Goal: Contribute content

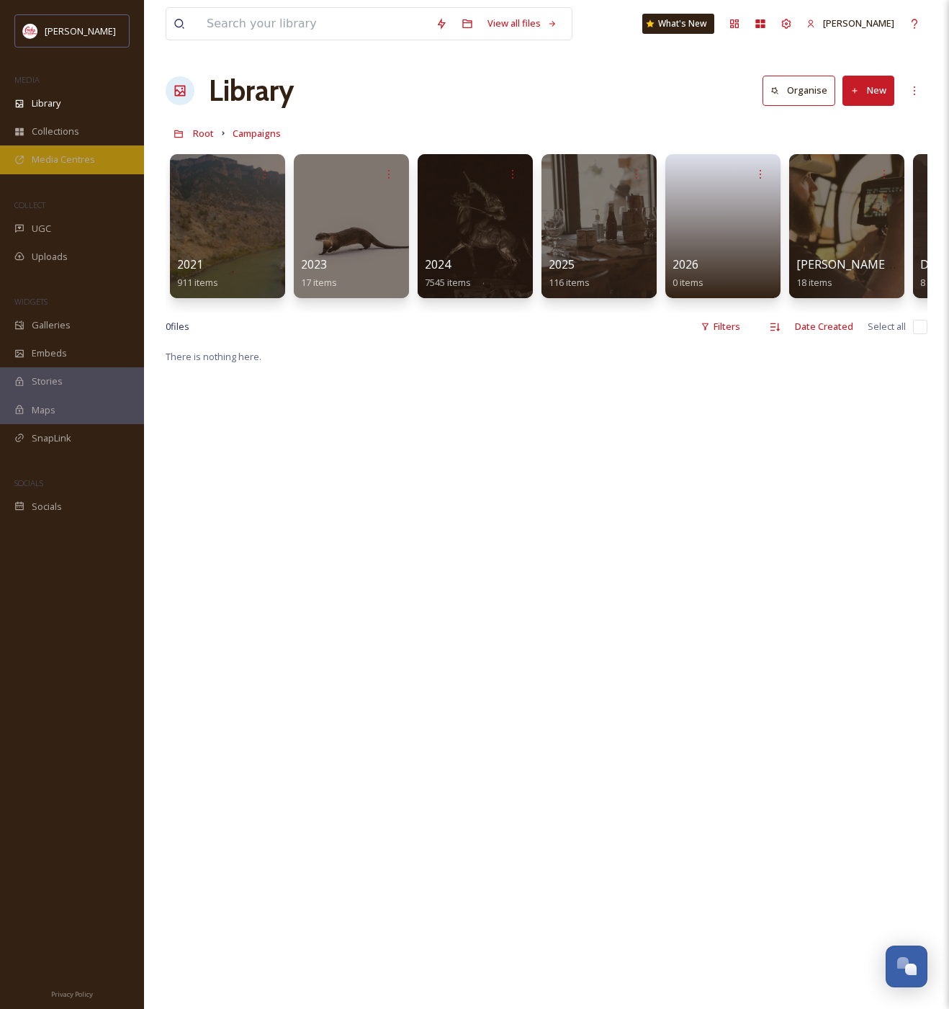
click at [63, 165] on span "Media Centres" at bounding box center [63, 160] width 63 height 14
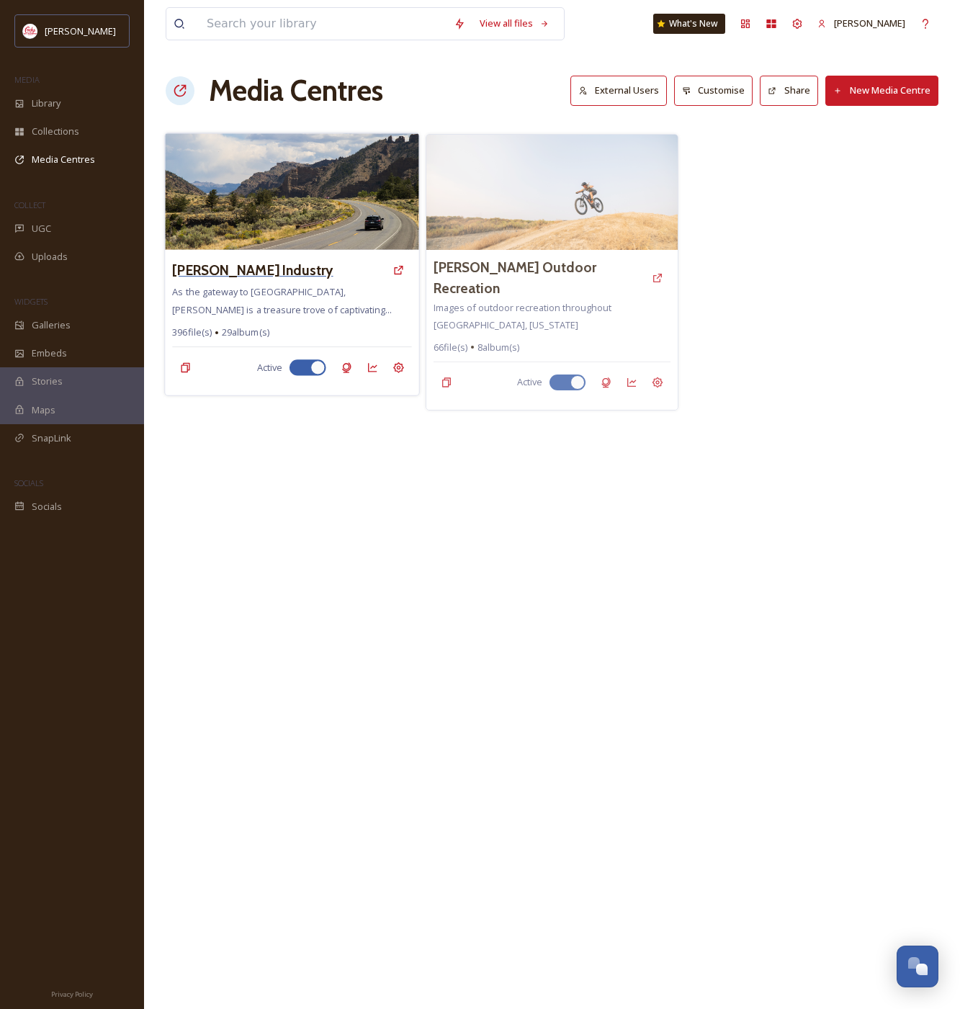
click at [308, 266] on h3 "[PERSON_NAME] Industry" at bounding box center [252, 270] width 161 height 21
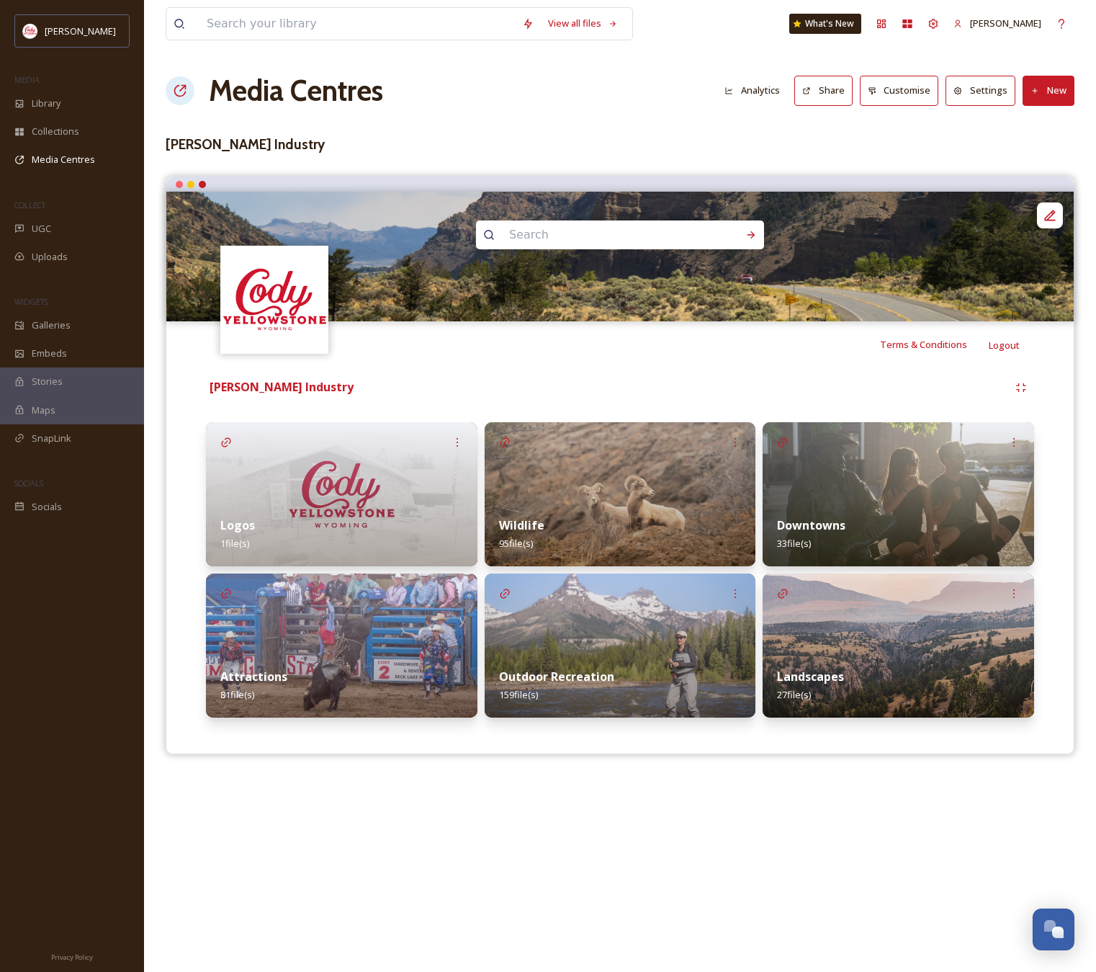
click at [527, 153] on h3 "[PERSON_NAME] Industry" at bounding box center [620, 144] width 909 height 21
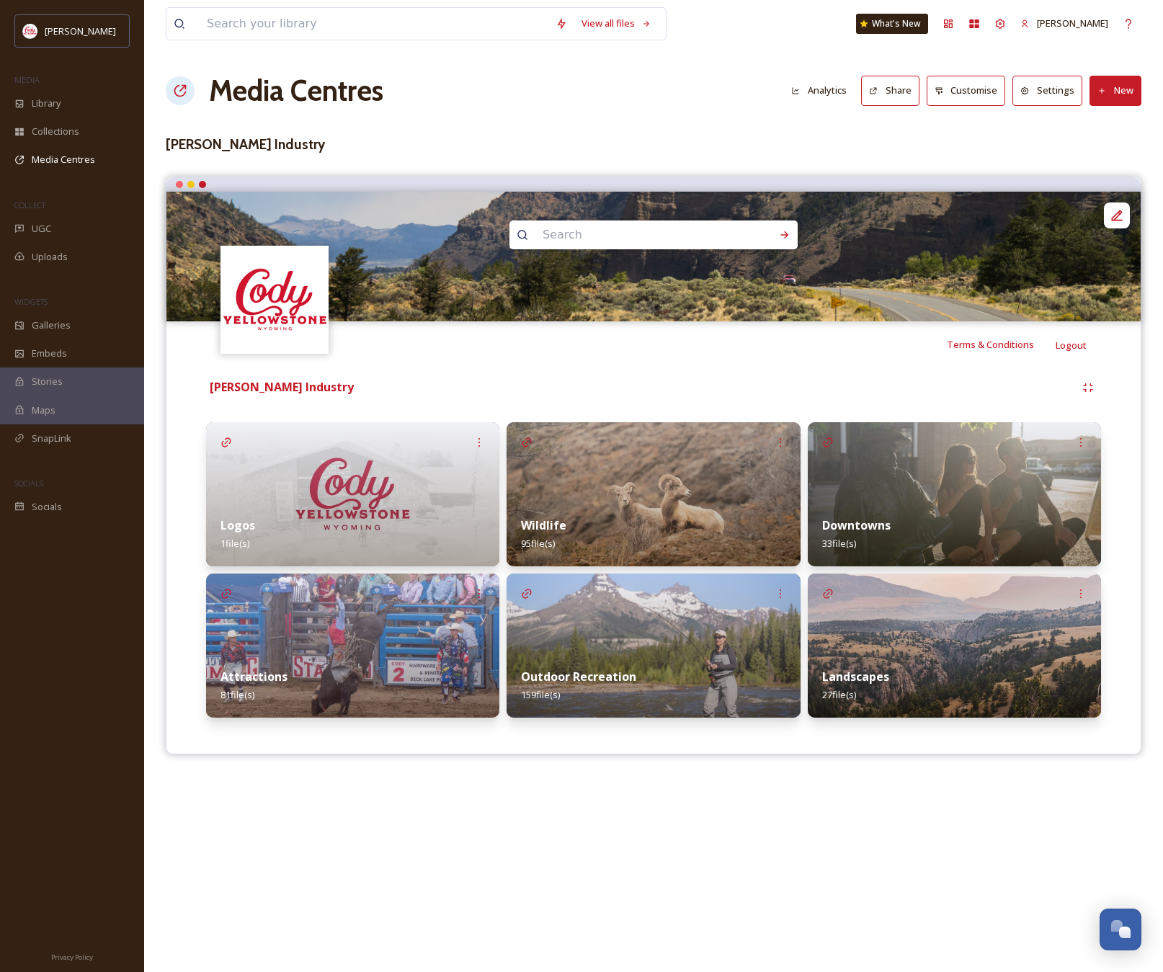
click at [387, 478] on img at bounding box center [352, 494] width 293 height 144
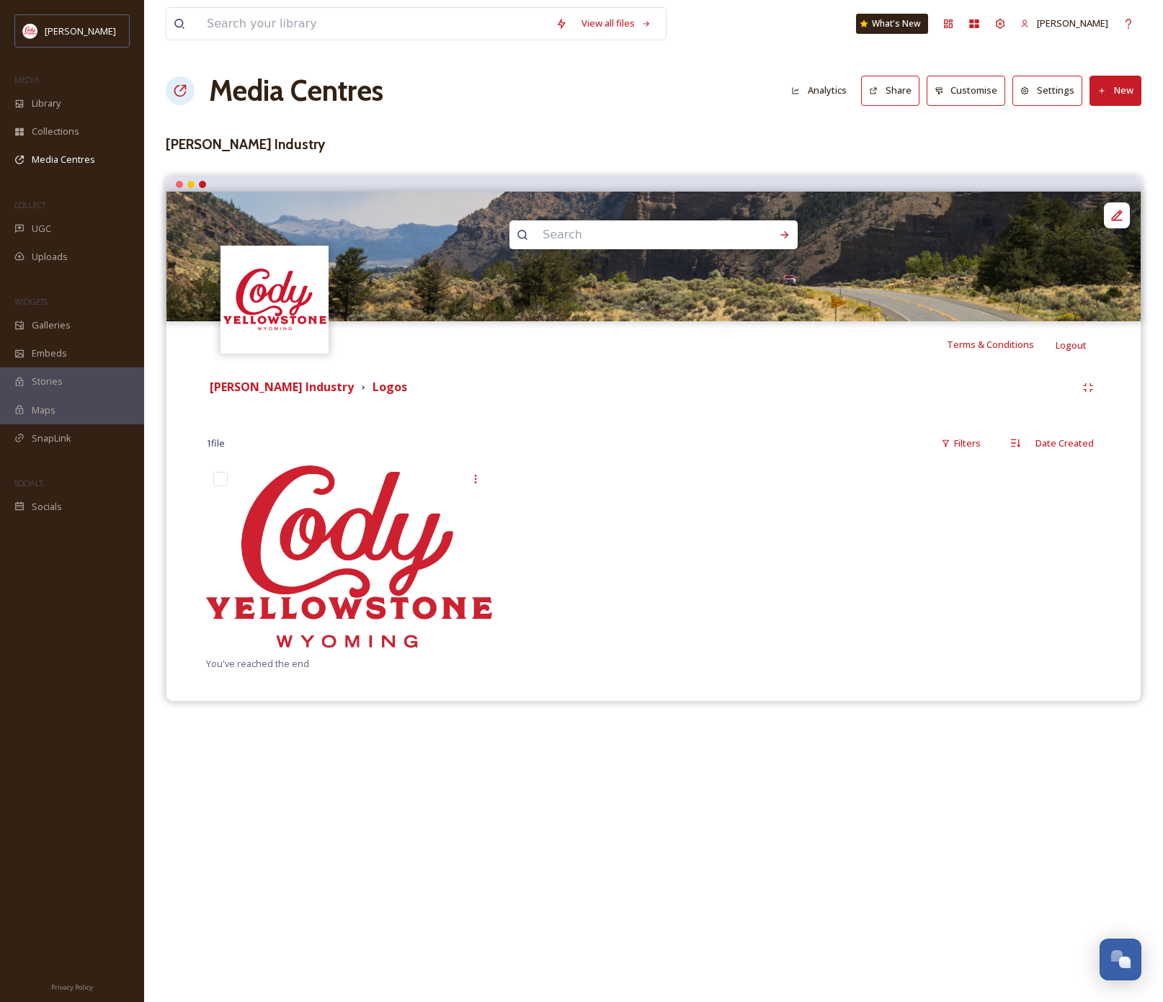
click at [595, 498] on div at bounding box center [652, 560] width 293 height 190
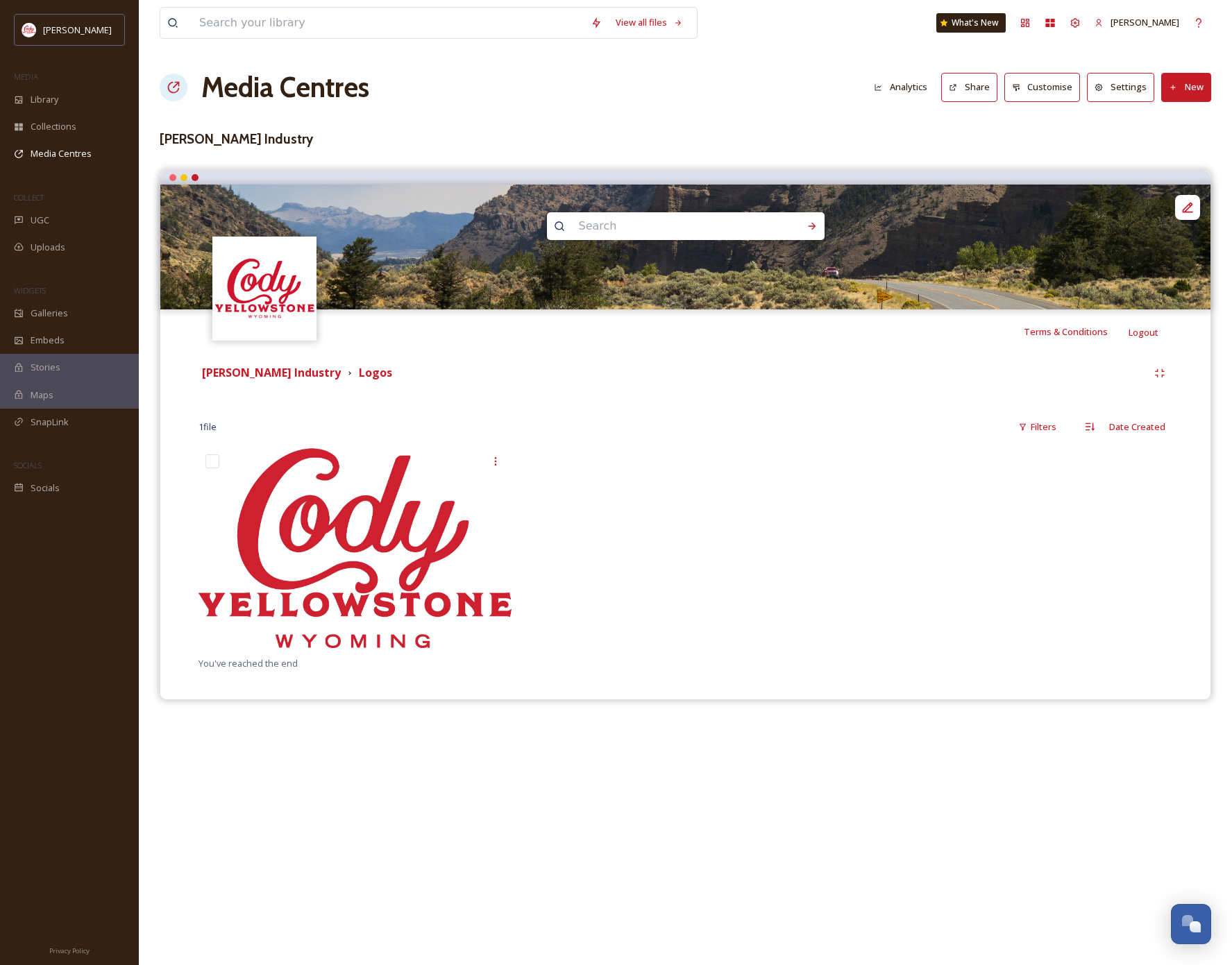
click at [924, 88] on button "New" at bounding box center [1186, 88] width 50 height 29
click at [924, 116] on span "Add Files" at bounding box center [1176, 119] width 38 height 13
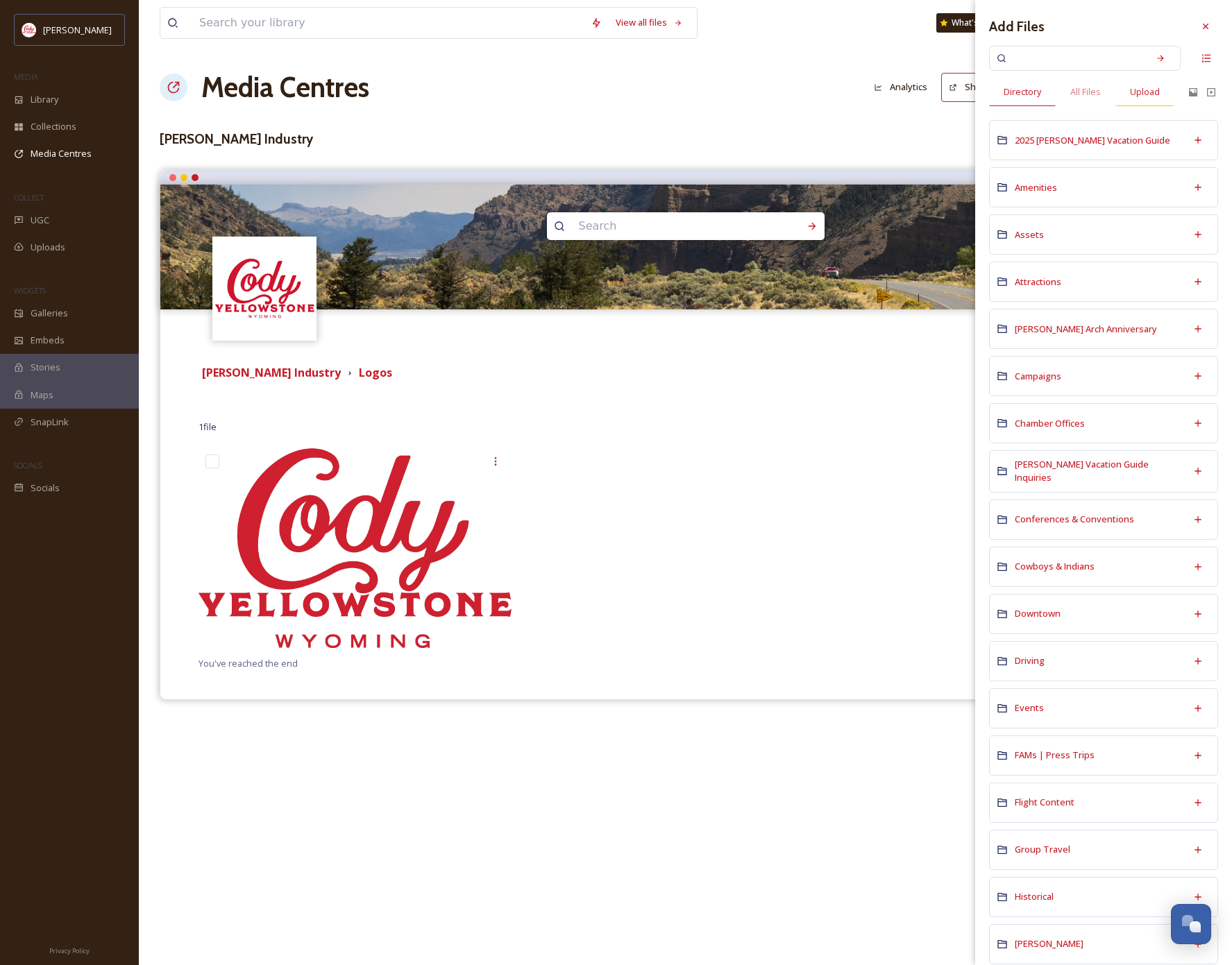
click at [924, 88] on span "Upload" at bounding box center [1144, 92] width 30 height 13
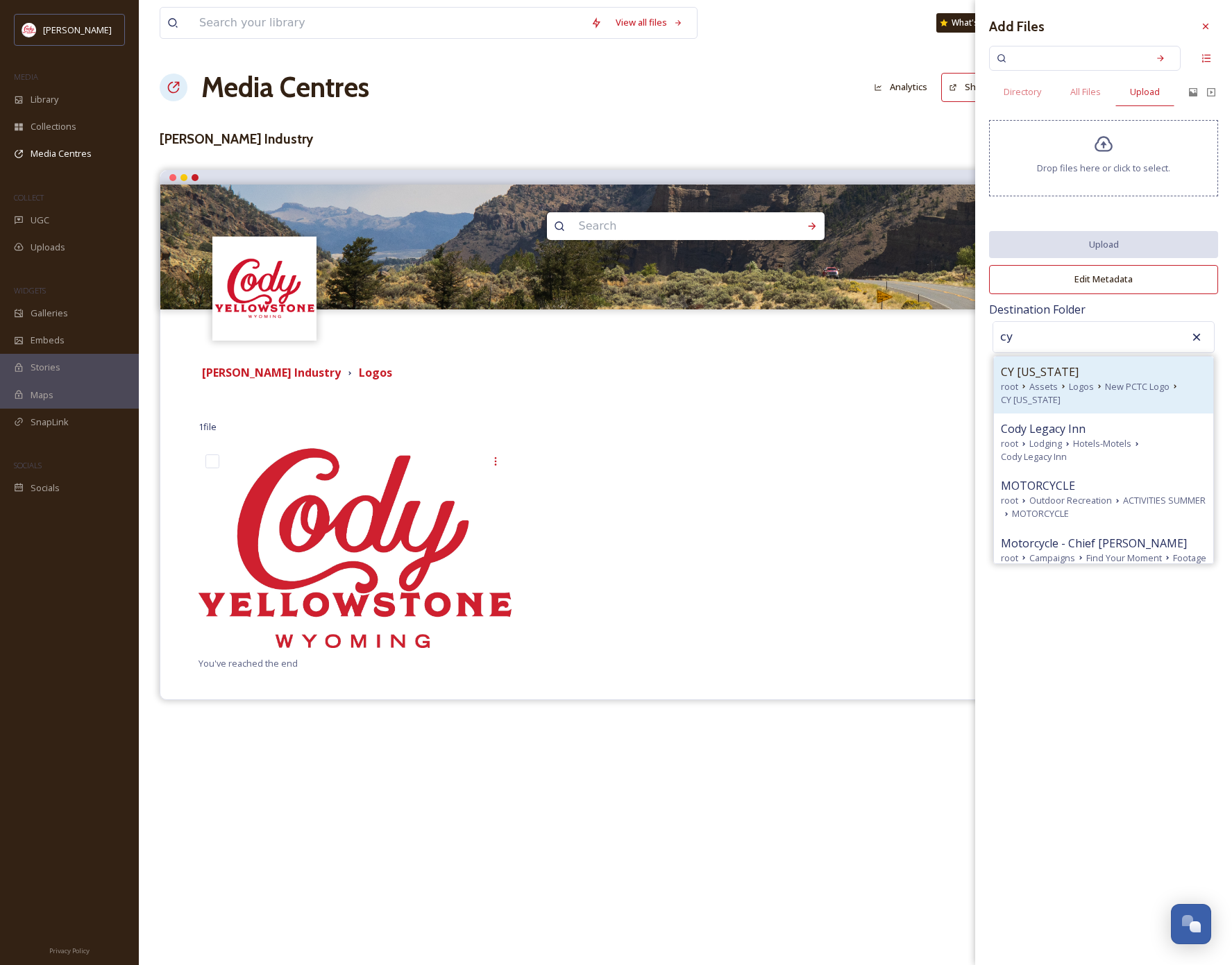
click at [924, 388] on span "New PCTC Logo" at bounding box center [1137, 387] width 65 height 13
type input "CY [US_STATE]"
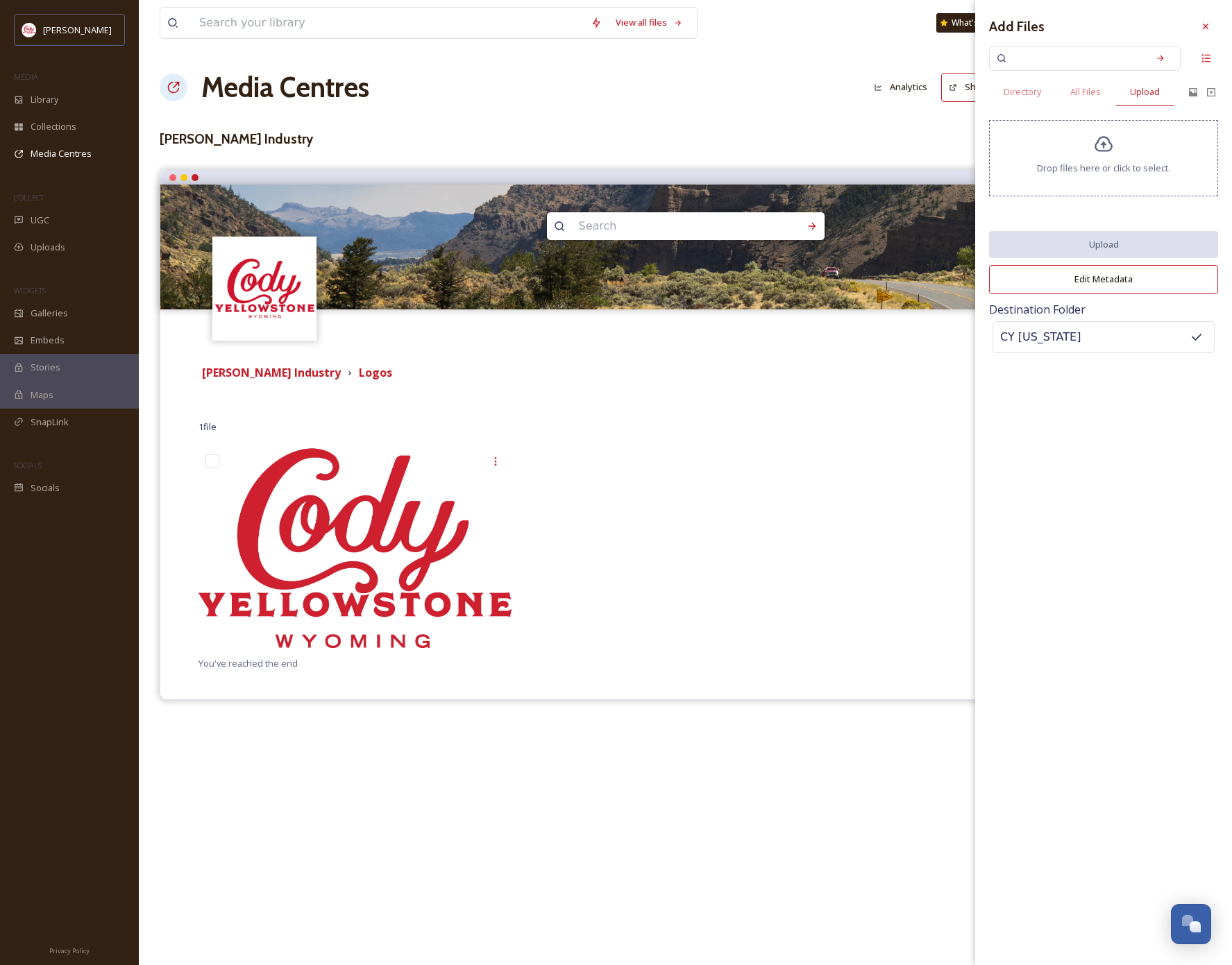
click at [924, 335] on input "CY [US_STATE]" at bounding box center [1069, 337] width 152 height 31
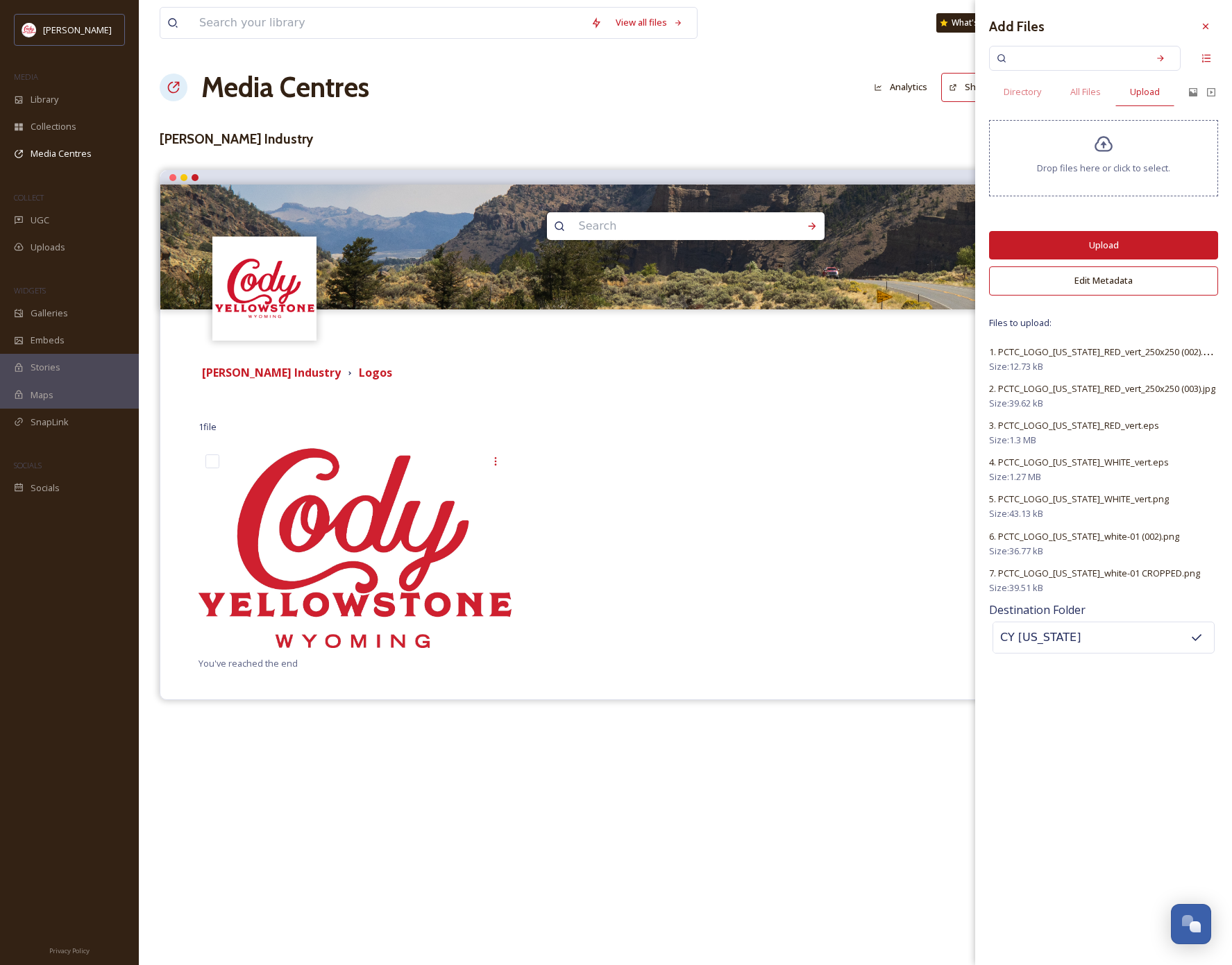
click at [924, 240] on button "Upload" at bounding box center [1103, 246] width 229 height 29
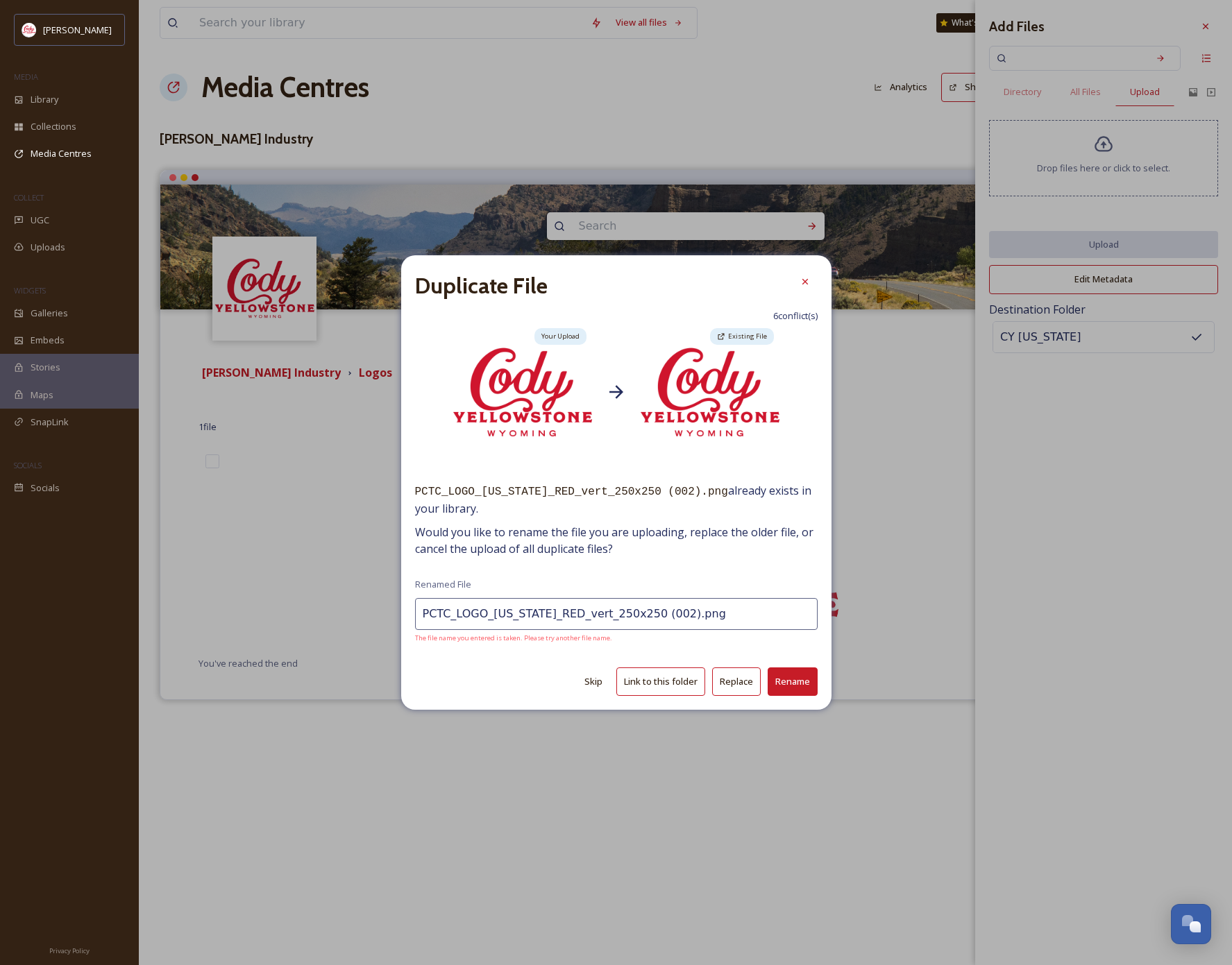
click at [642, 679] on button "Link to this folder" at bounding box center [661, 682] width 89 height 29
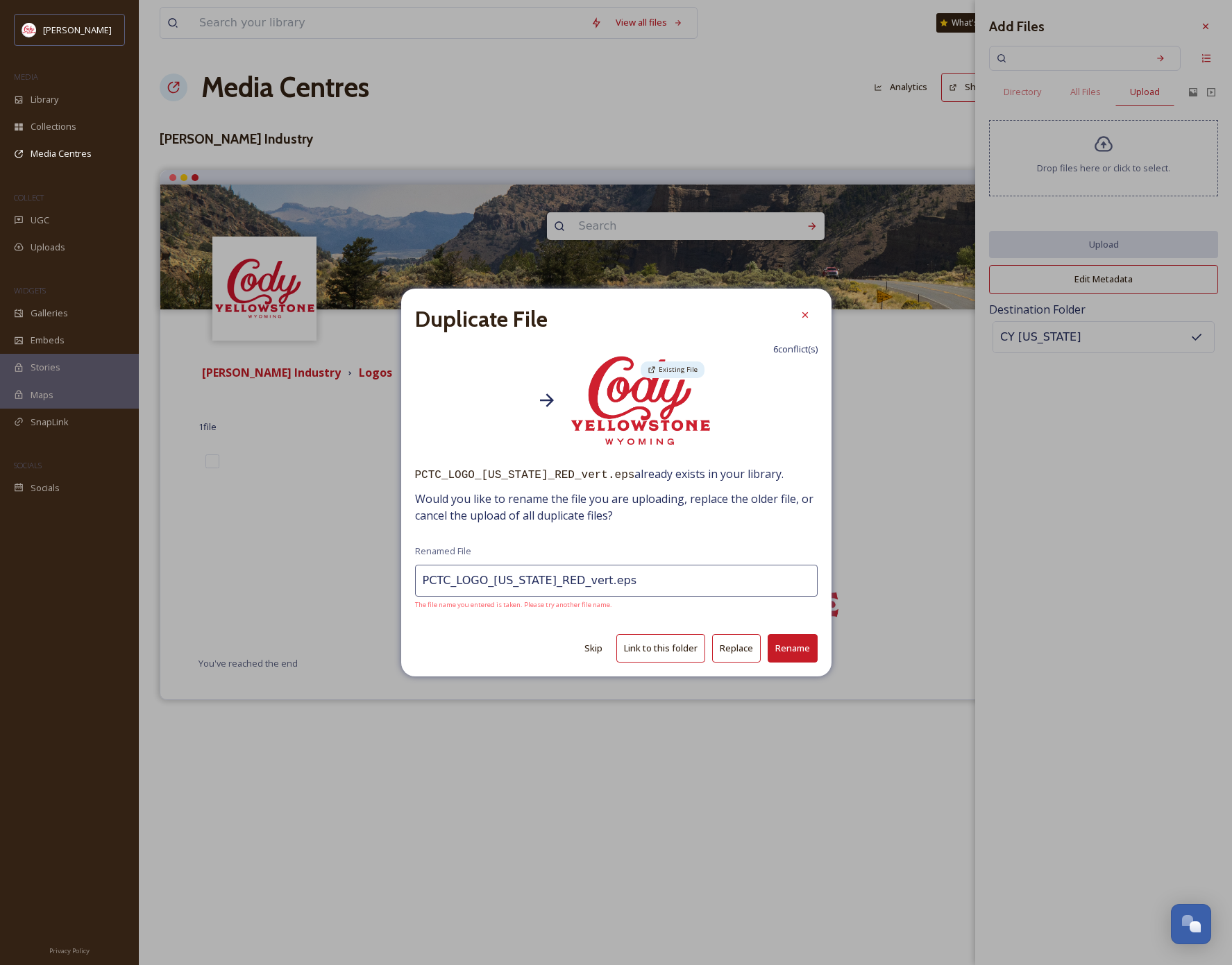
click at [666, 648] on button "Link to this folder" at bounding box center [661, 648] width 89 height 29
type input "PCTC_LOGO_[US_STATE]_WHITE_vert.eps"
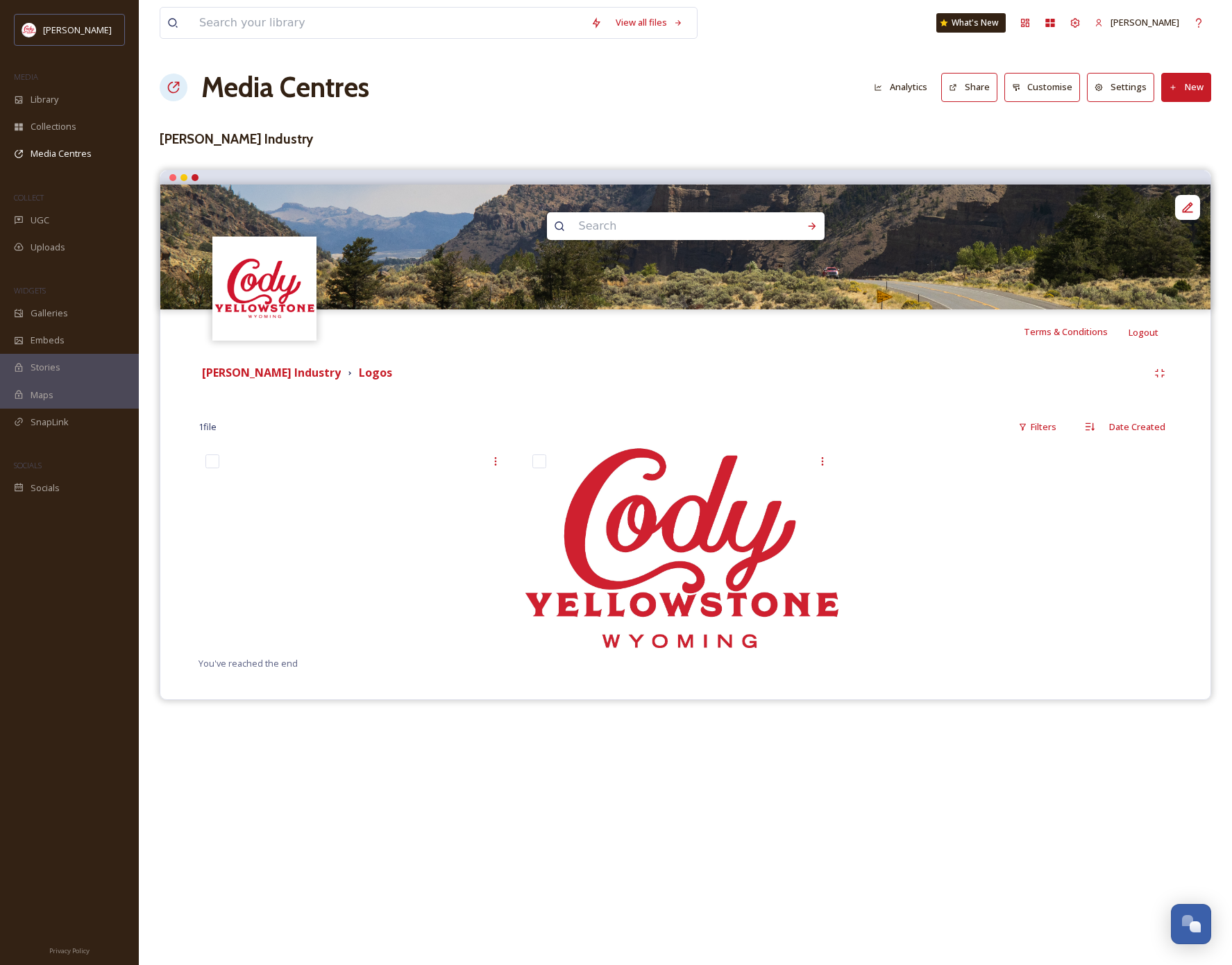
click at [881, 562] on div at bounding box center [1012, 551] width 320 height 207
click at [924, 100] on button "New" at bounding box center [1186, 88] width 50 height 29
click at [330, 371] on strong "[PERSON_NAME] Industry" at bounding box center [272, 373] width 139 height 15
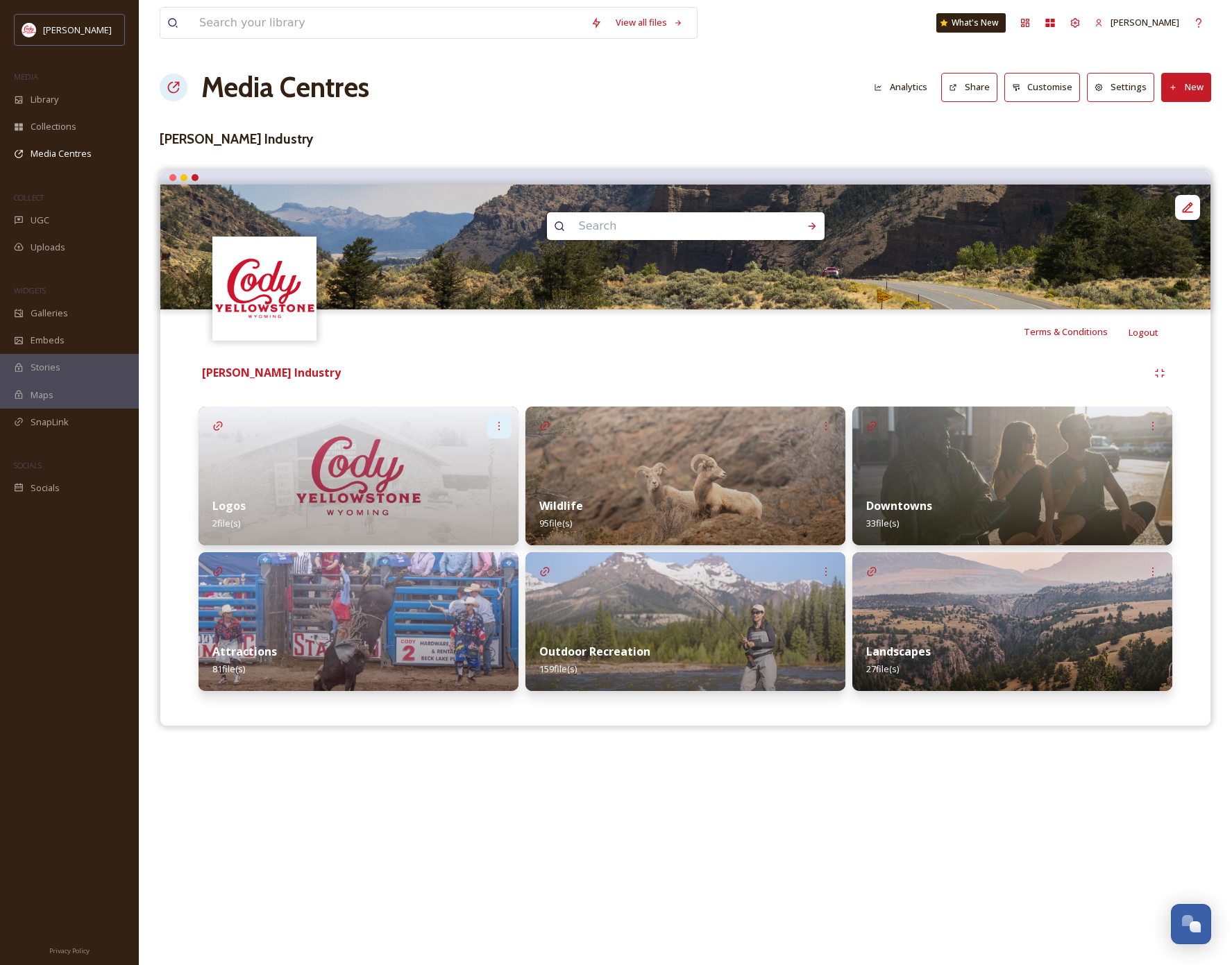
click at [500, 427] on icon at bounding box center [499, 427] width 12 height 12
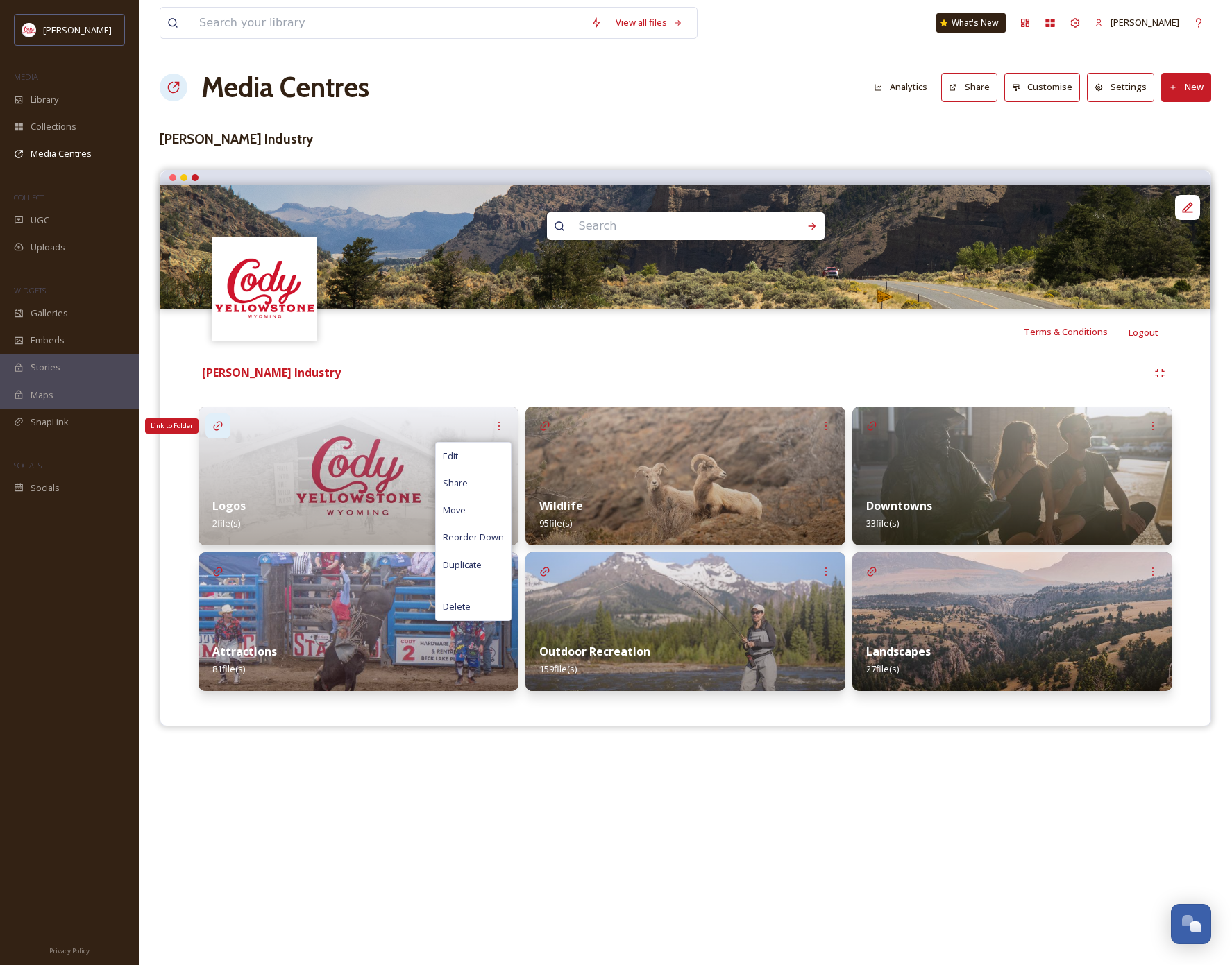
click at [222, 425] on icon at bounding box center [217, 425] width 9 height 9
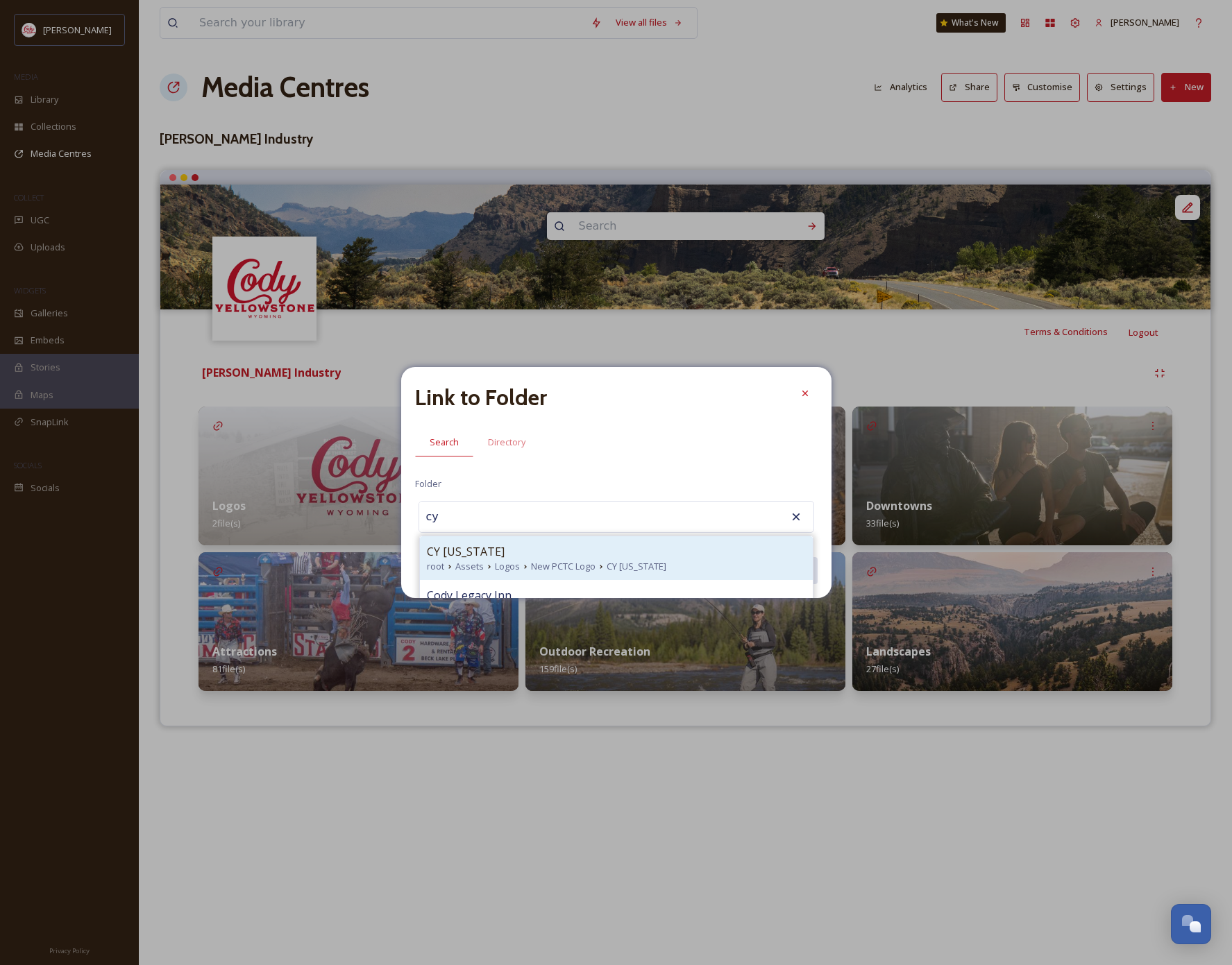
click at [514, 558] on div "CY [US_STATE]" at bounding box center [616, 551] width 379 height 16
type input "CY [US_STATE]"
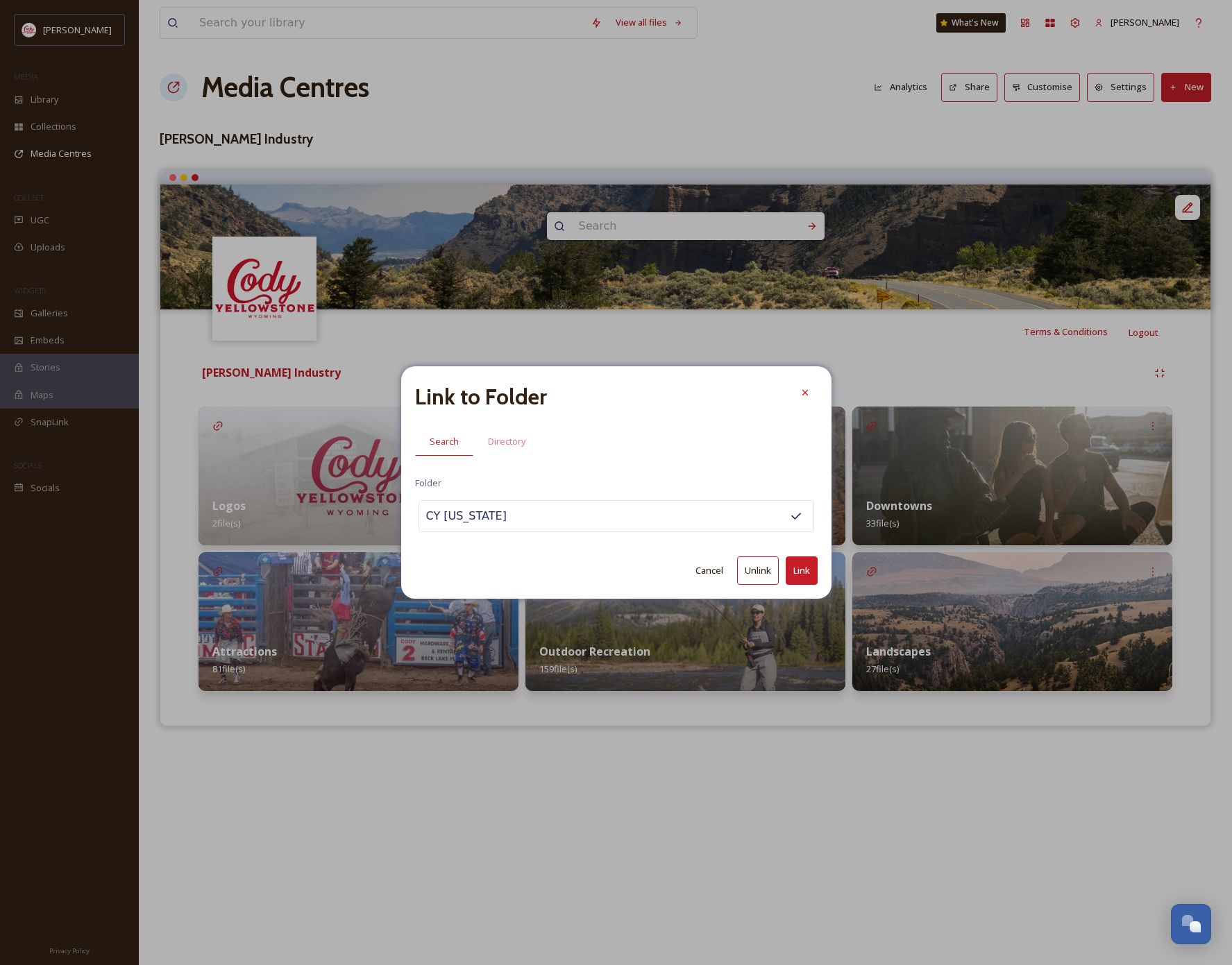
click at [800, 567] on button "Link" at bounding box center [800, 571] width 32 height 29
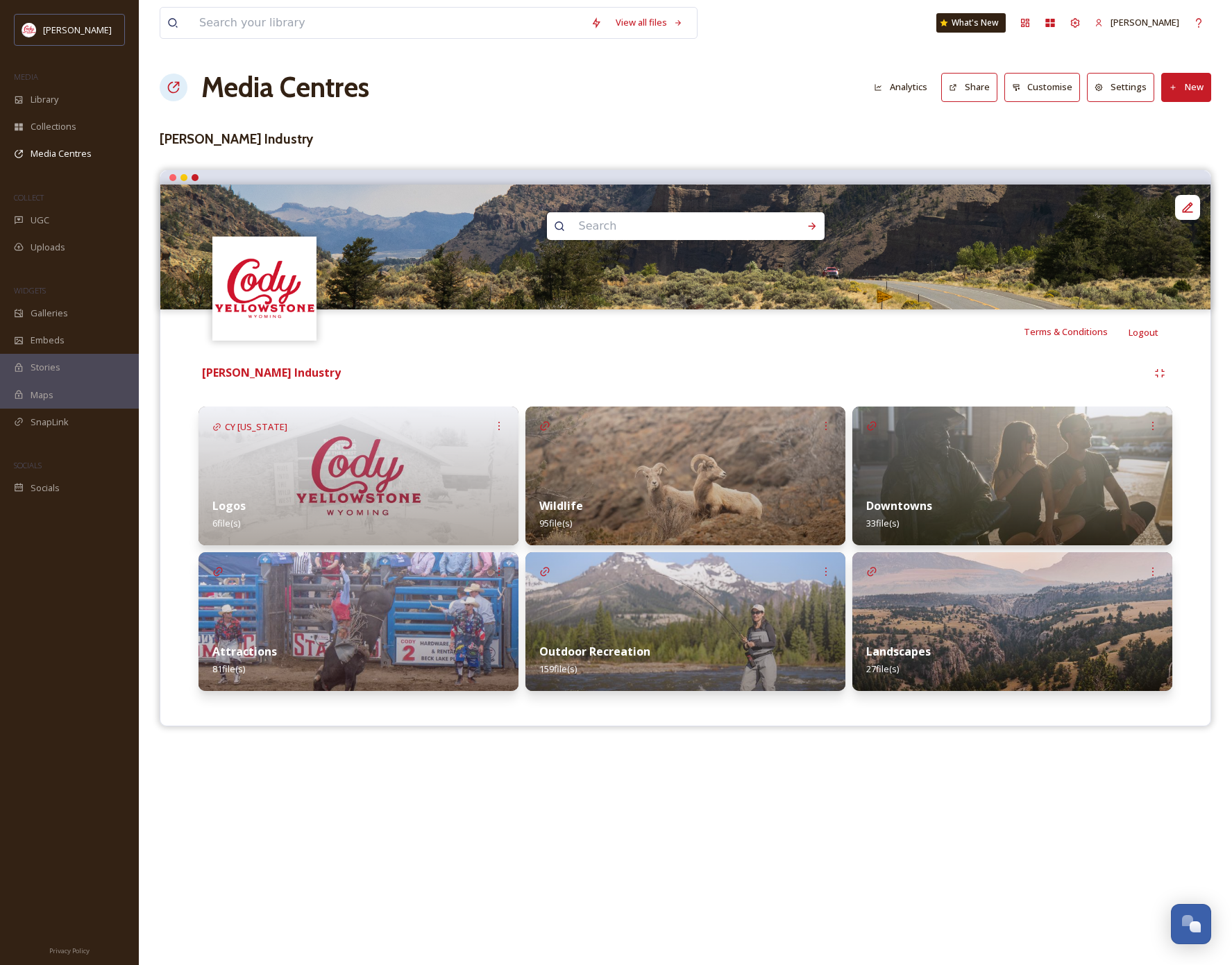
click at [306, 462] on img at bounding box center [358, 476] width 320 height 139
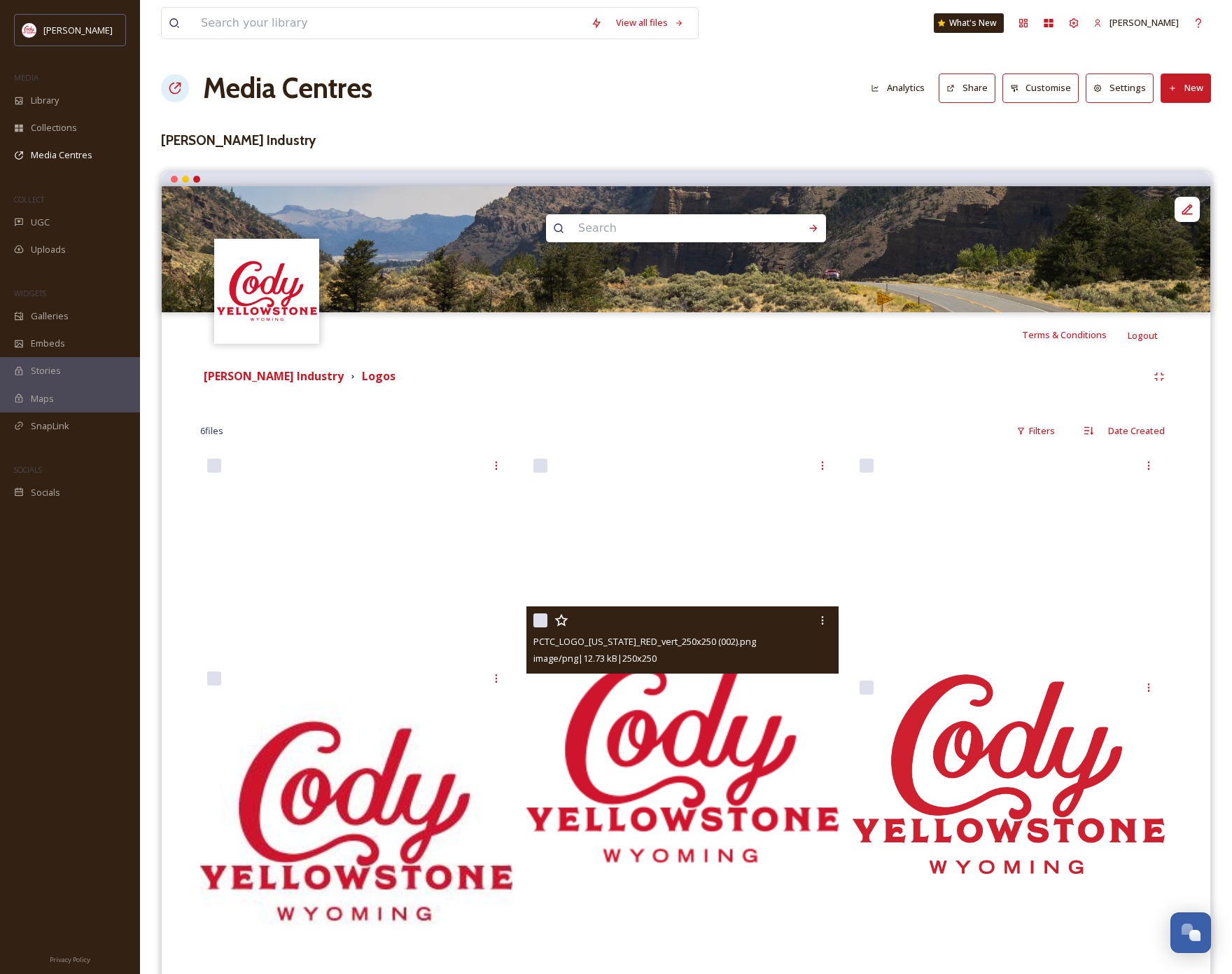
scroll to position [77, 0]
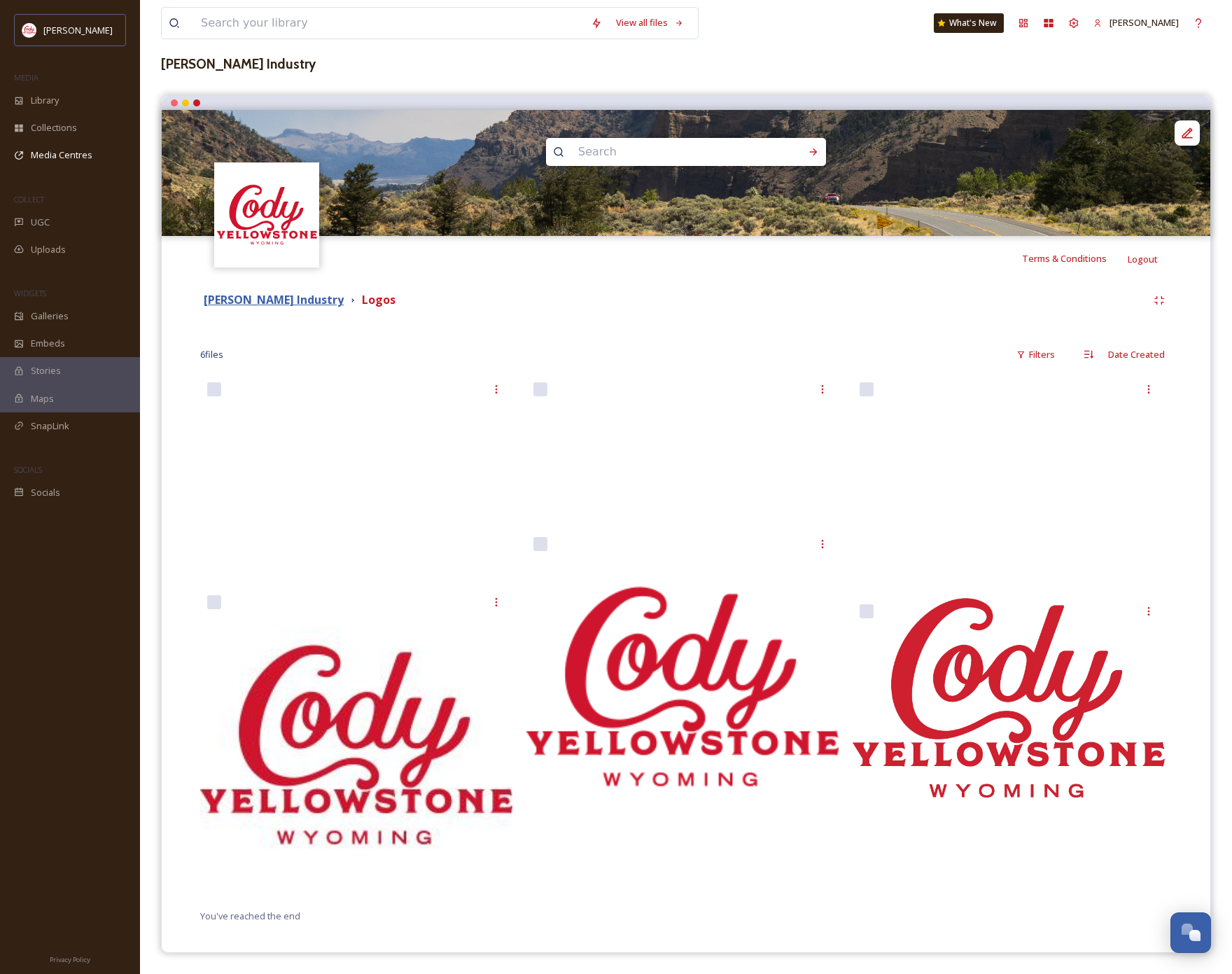
click at [271, 298] on strong "[PERSON_NAME] Industry" at bounding box center [274, 299] width 140 height 16
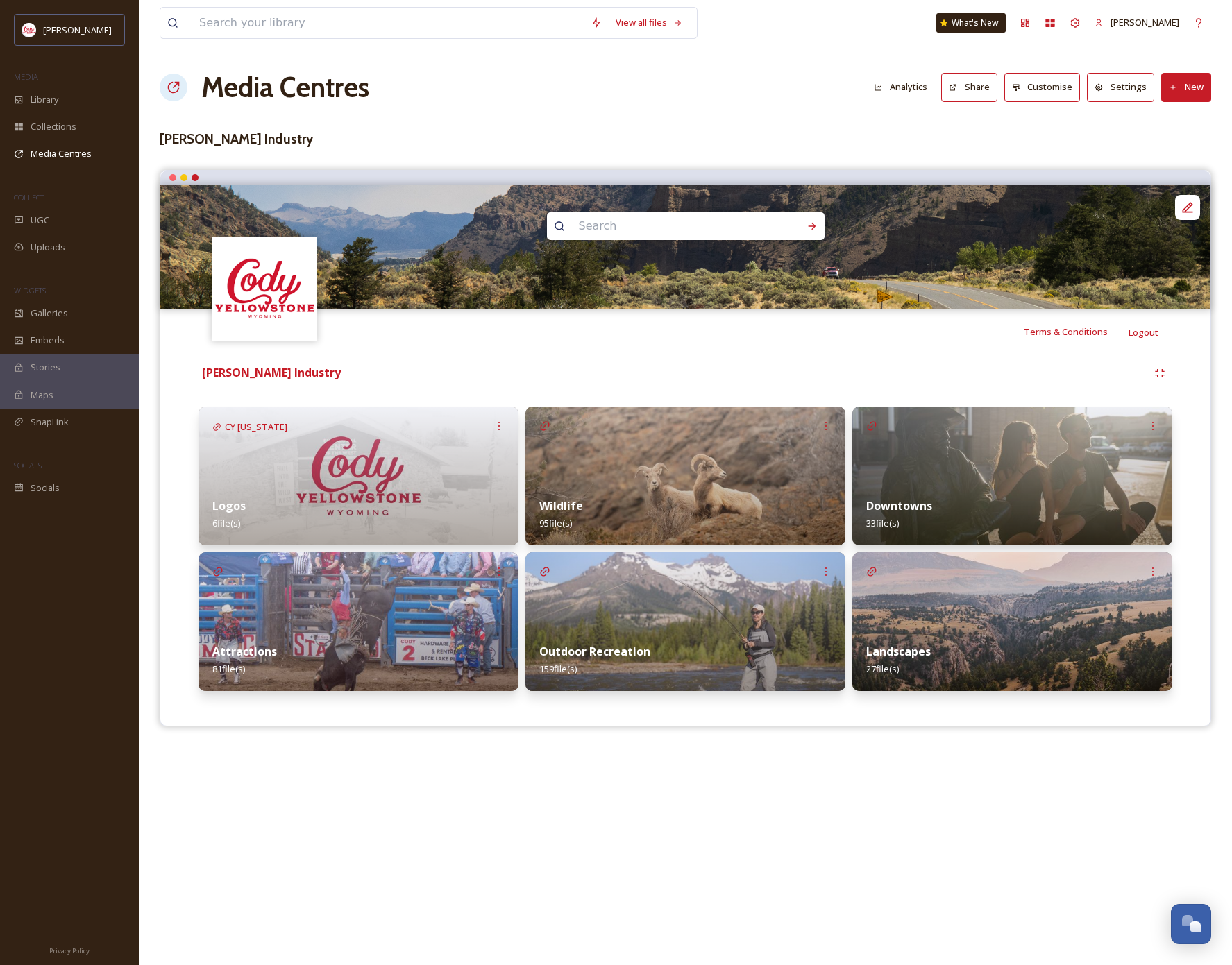
click at [924, 89] on button "New" at bounding box center [1186, 88] width 50 height 29
click at [924, 143] on span "Add Album" at bounding box center [1180, 147] width 45 height 13
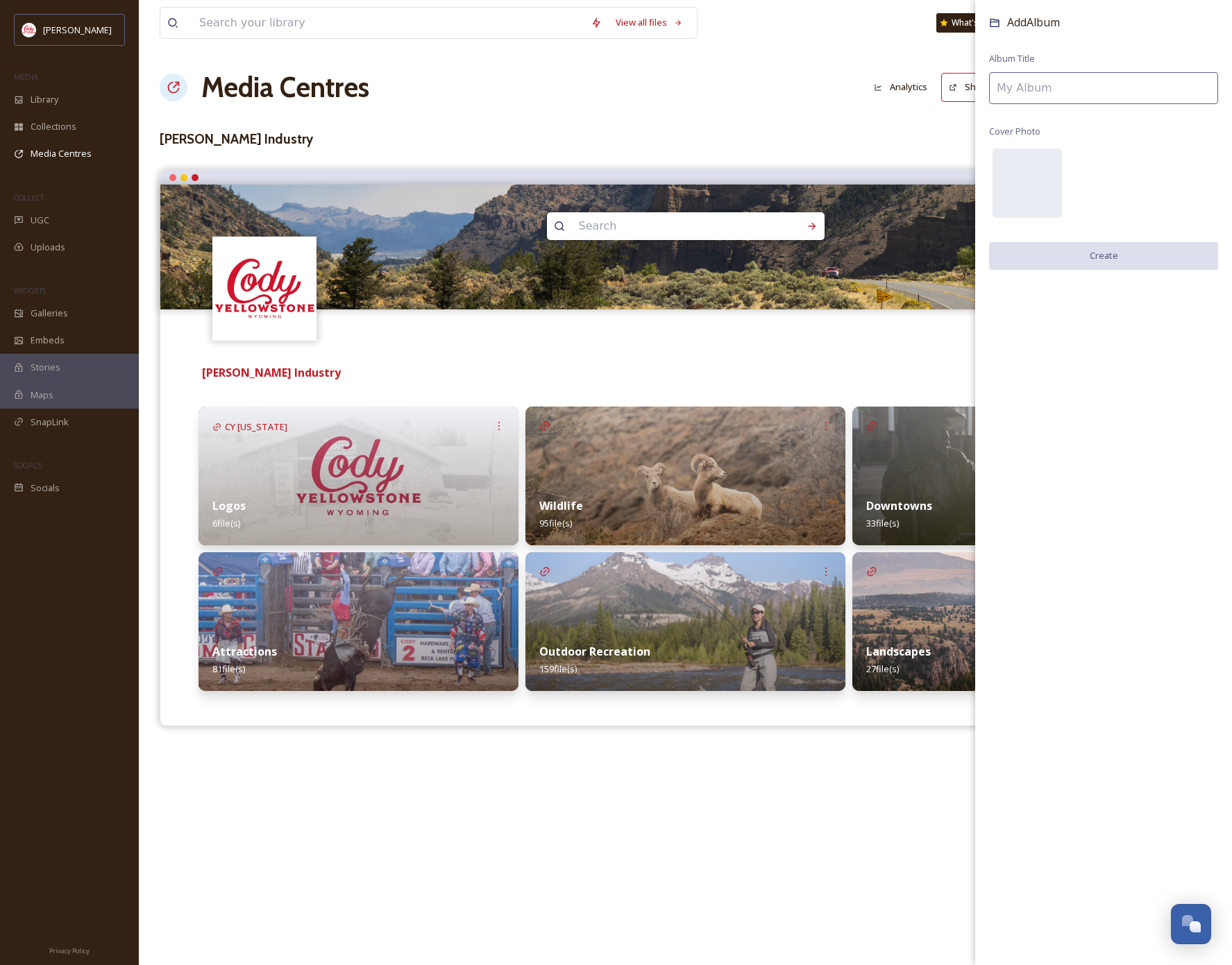
click at [924, 81] on input at bounding box center [1103, 88] width 229 height 32
type input "Brochures"
click at [924, 258] on button "Create" at bounding box center [1103, 256] width 229 height 29
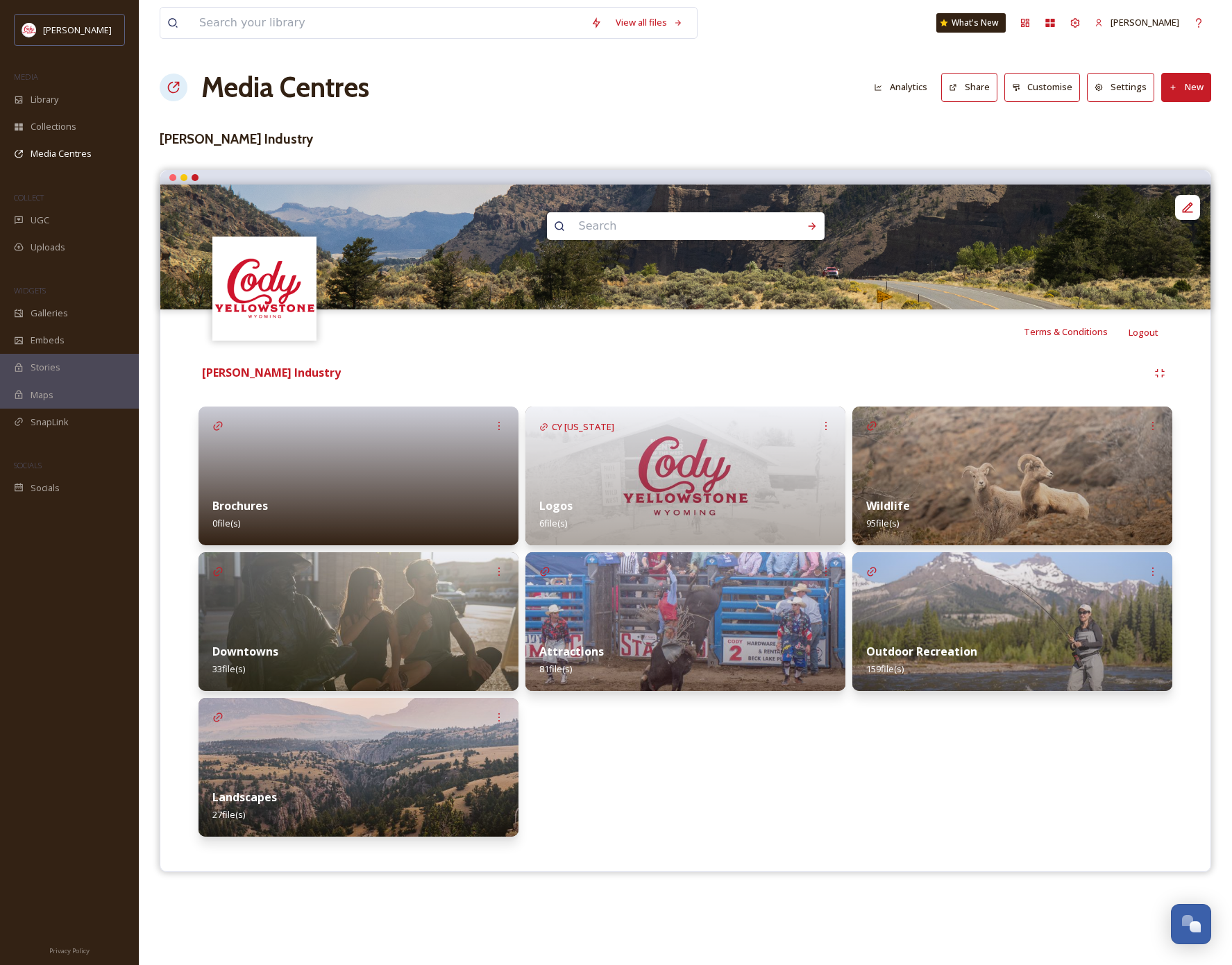
drag, startPoint x: 374, startPoint y: 421, endPoint x: 384, endPoint y: 441, distance: 22.4
click at [384, 441] on div at bounding box center [358, 476] width 320 height 139
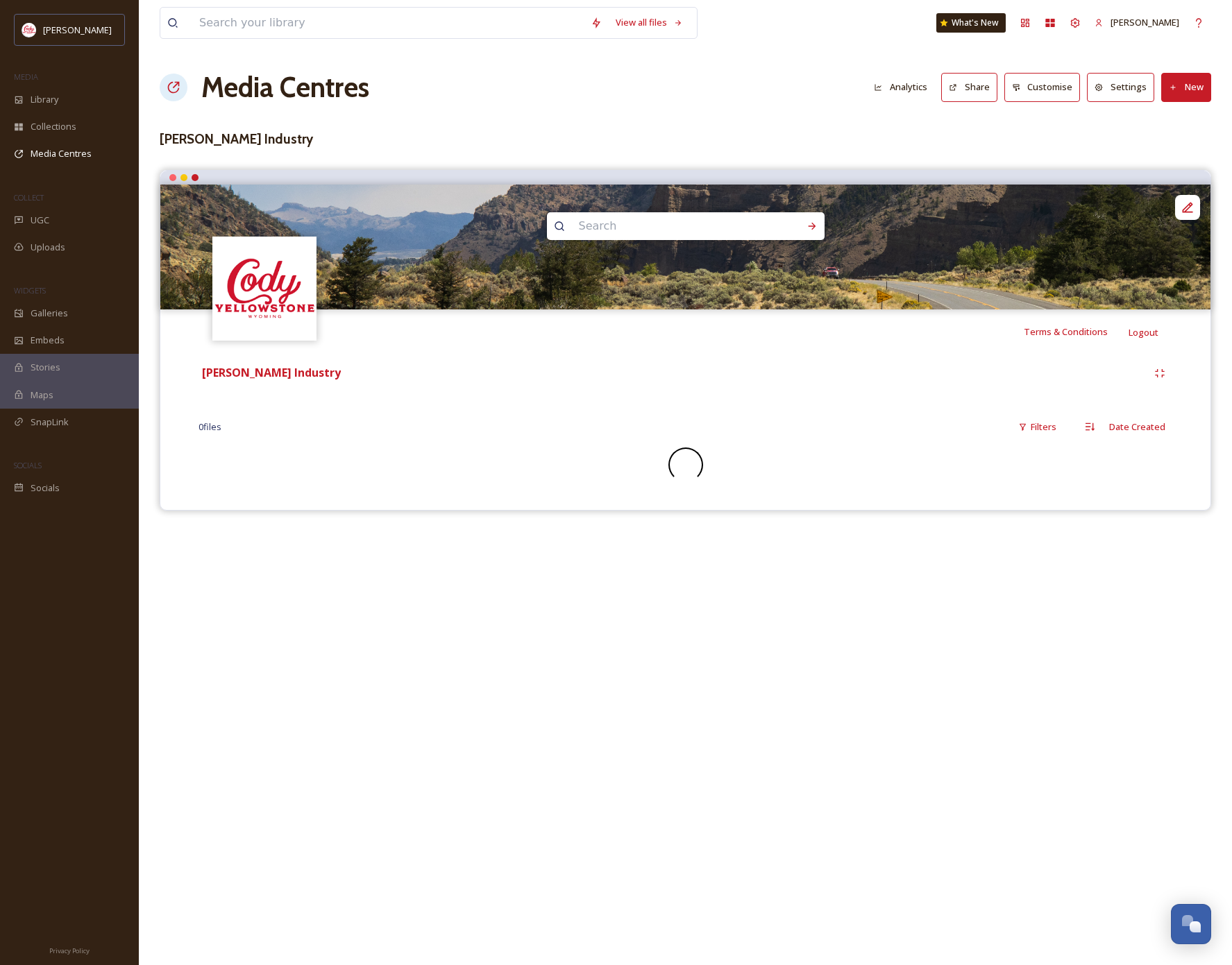
click at [668, 717] on div "View all files What's New [PERSON_NAME] Southern Media Centres Analytics Share …" at bounding box center [685, 482] width 1092 height 965
click at [299, 374] on strong "[PERSON_NAME] Industry" at bounding box center [272, 373] width 139 height 15
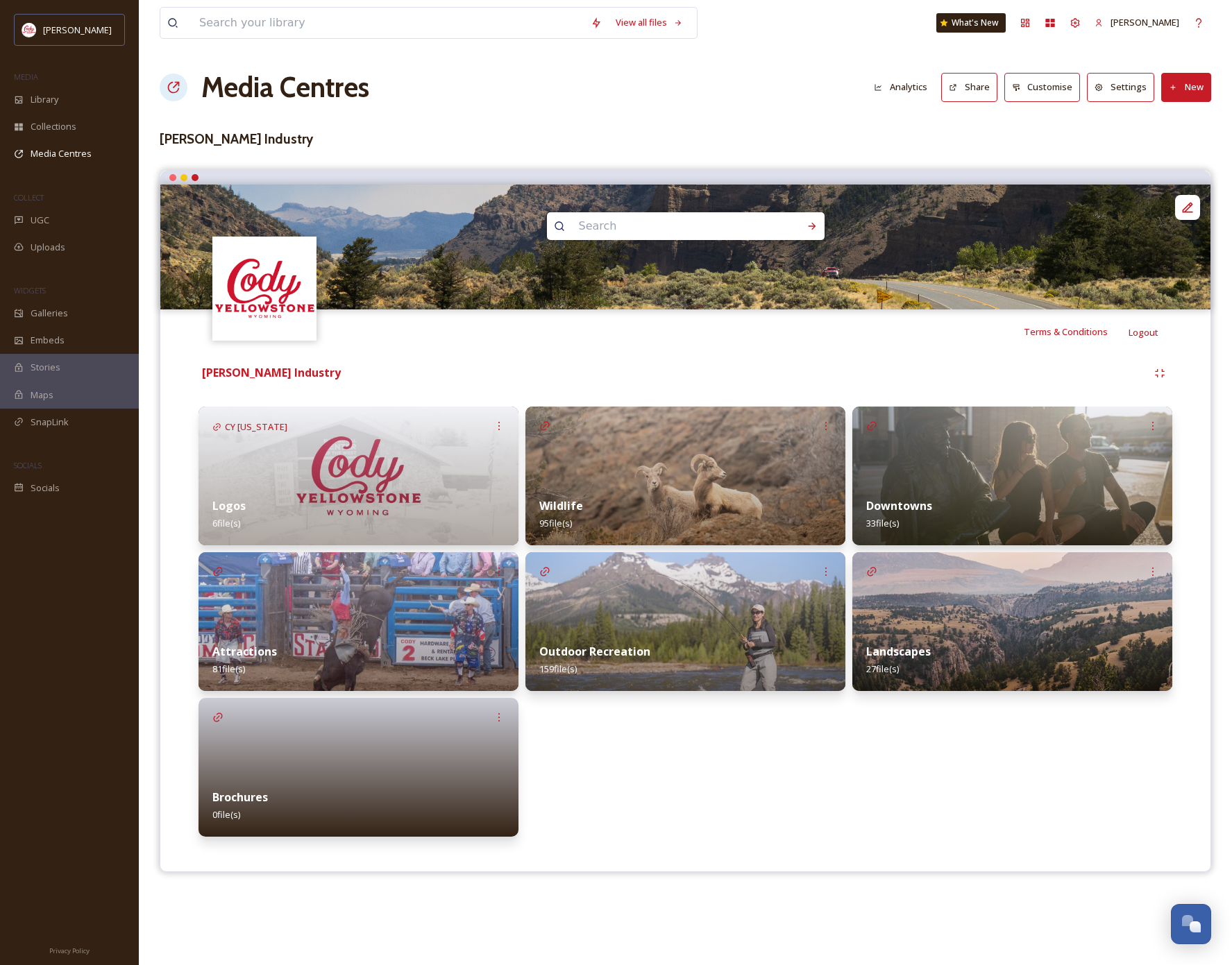
click at [394, 484] on div "Logos 6 file(s)" at bounding box center [358, 514] width 320 height 62
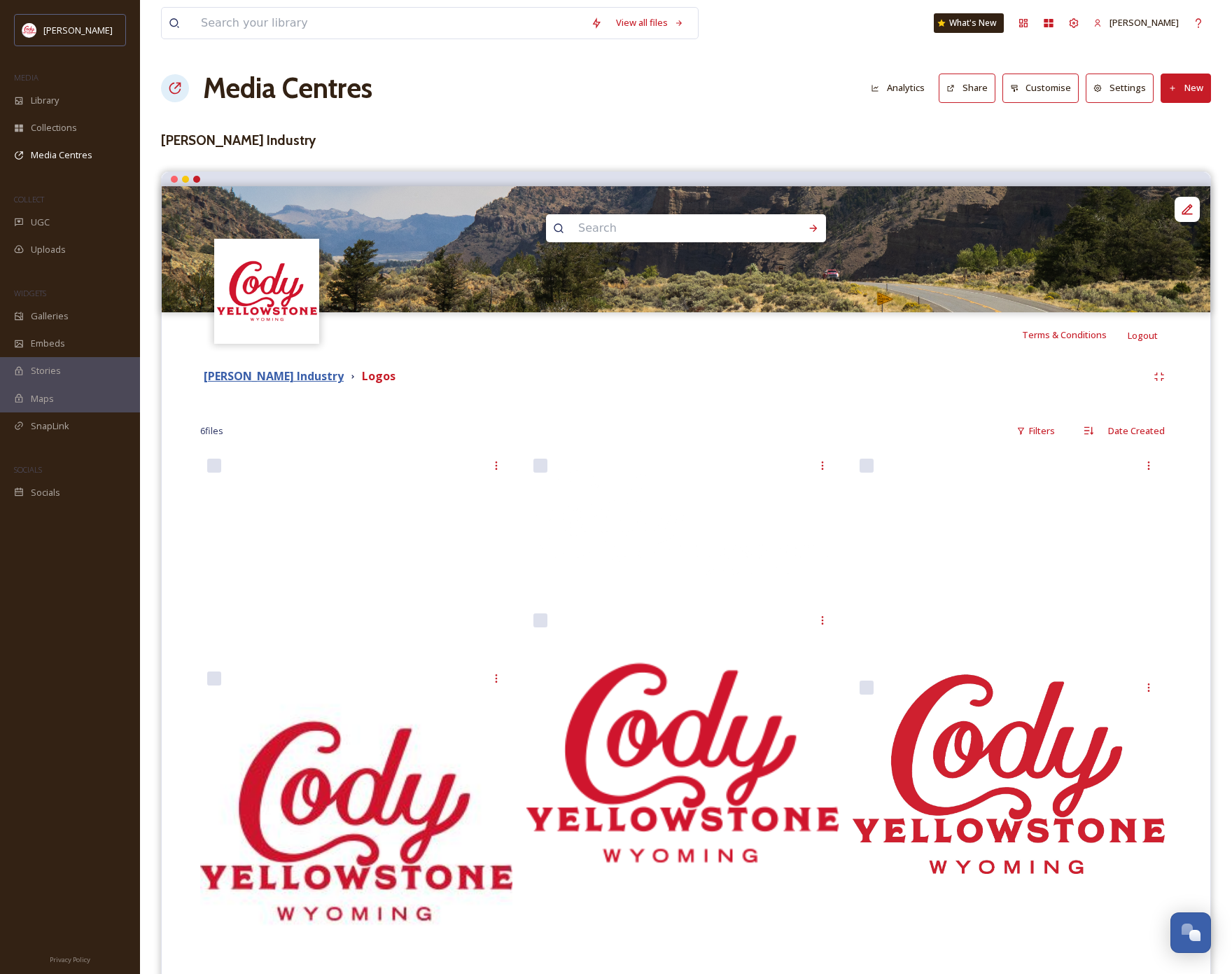
click at [329, 380] on strong "[PERSON_NAME] Industry" at bounding box center [274, 376] width 140 height 16
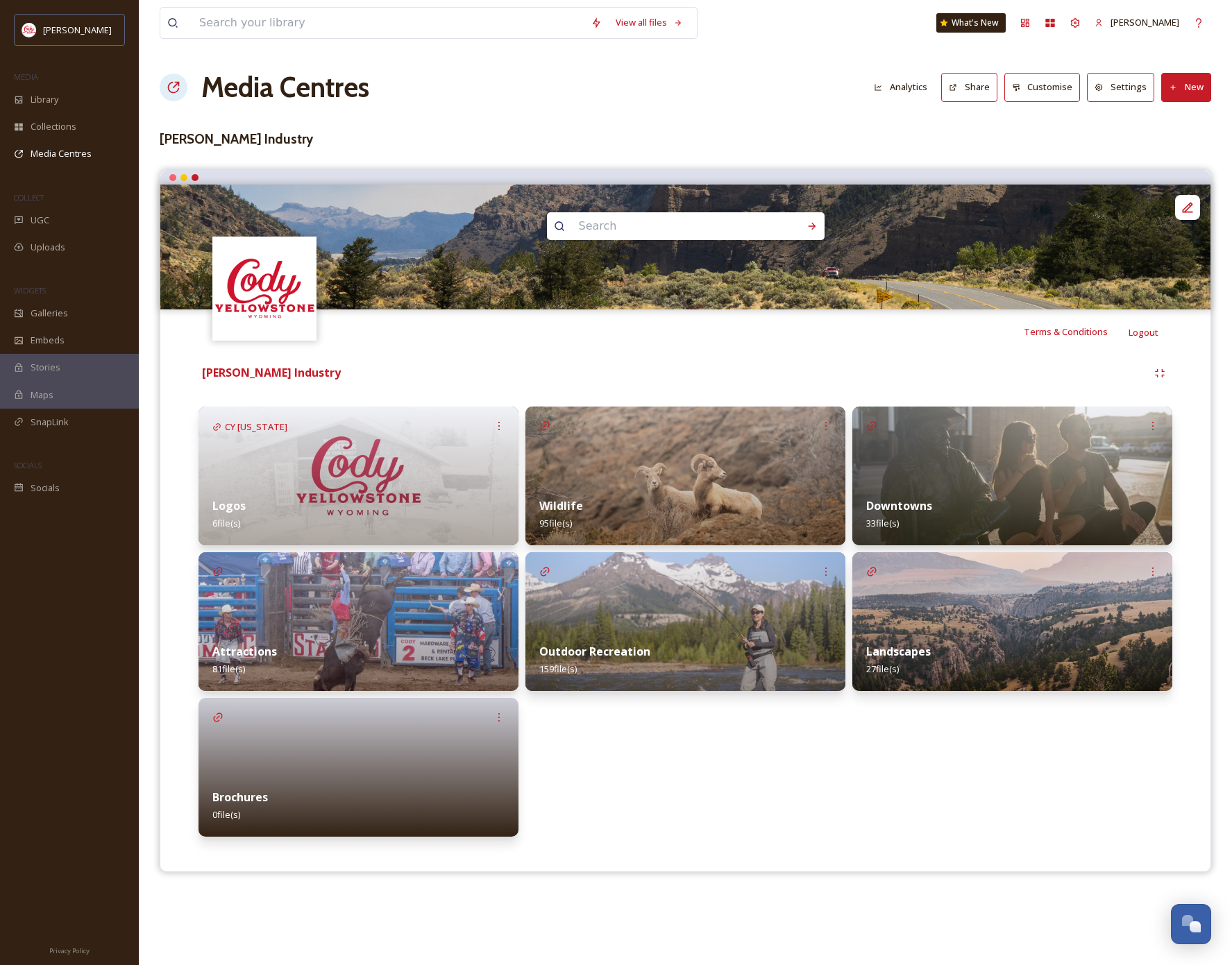
click at [407, 752] on div at bounding box center [358, 768] width 320 height 139
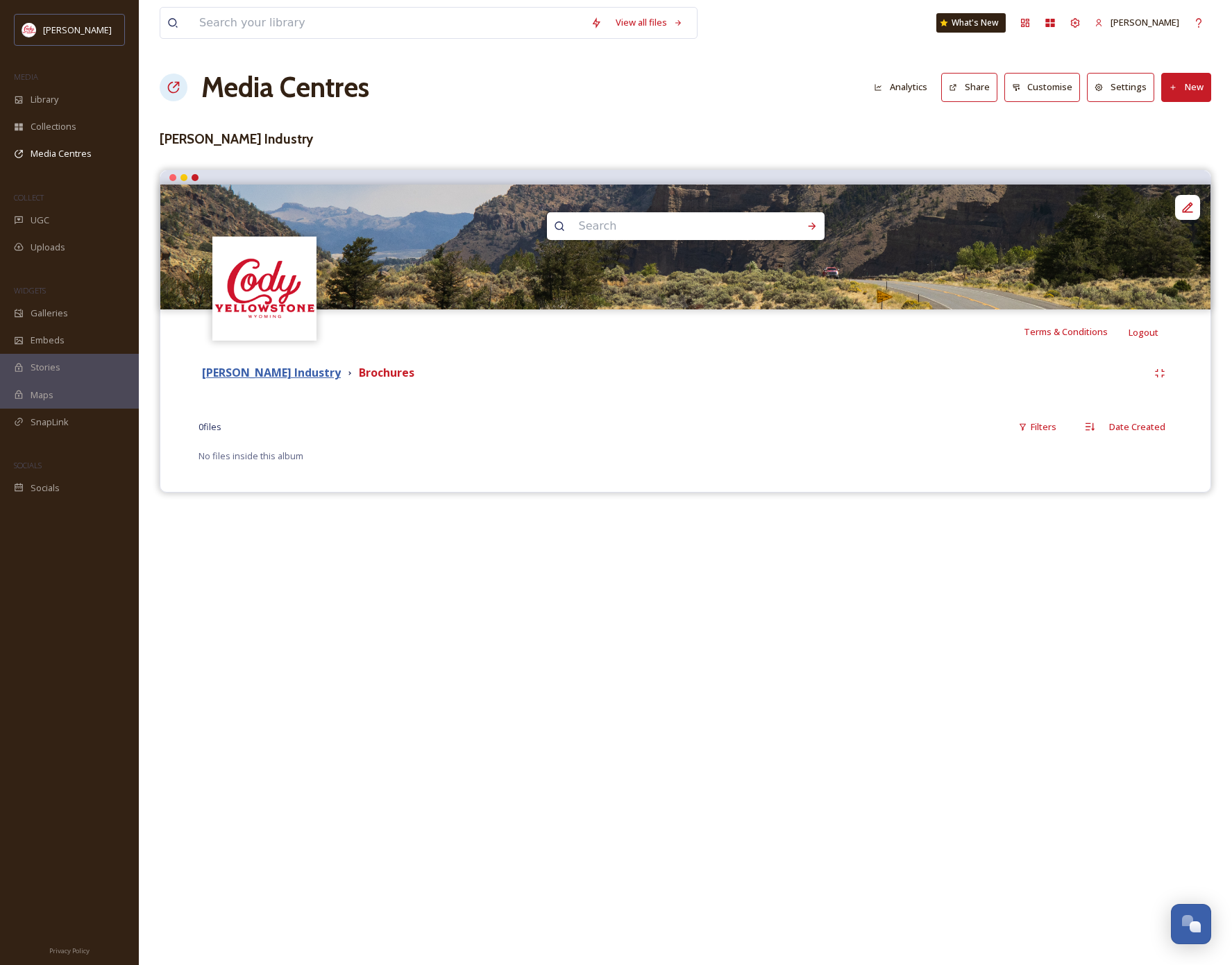
click at [314, 378] on strong "[PERSON_NAME] Industry" at bounding box center [272, 373] width 139 height 15
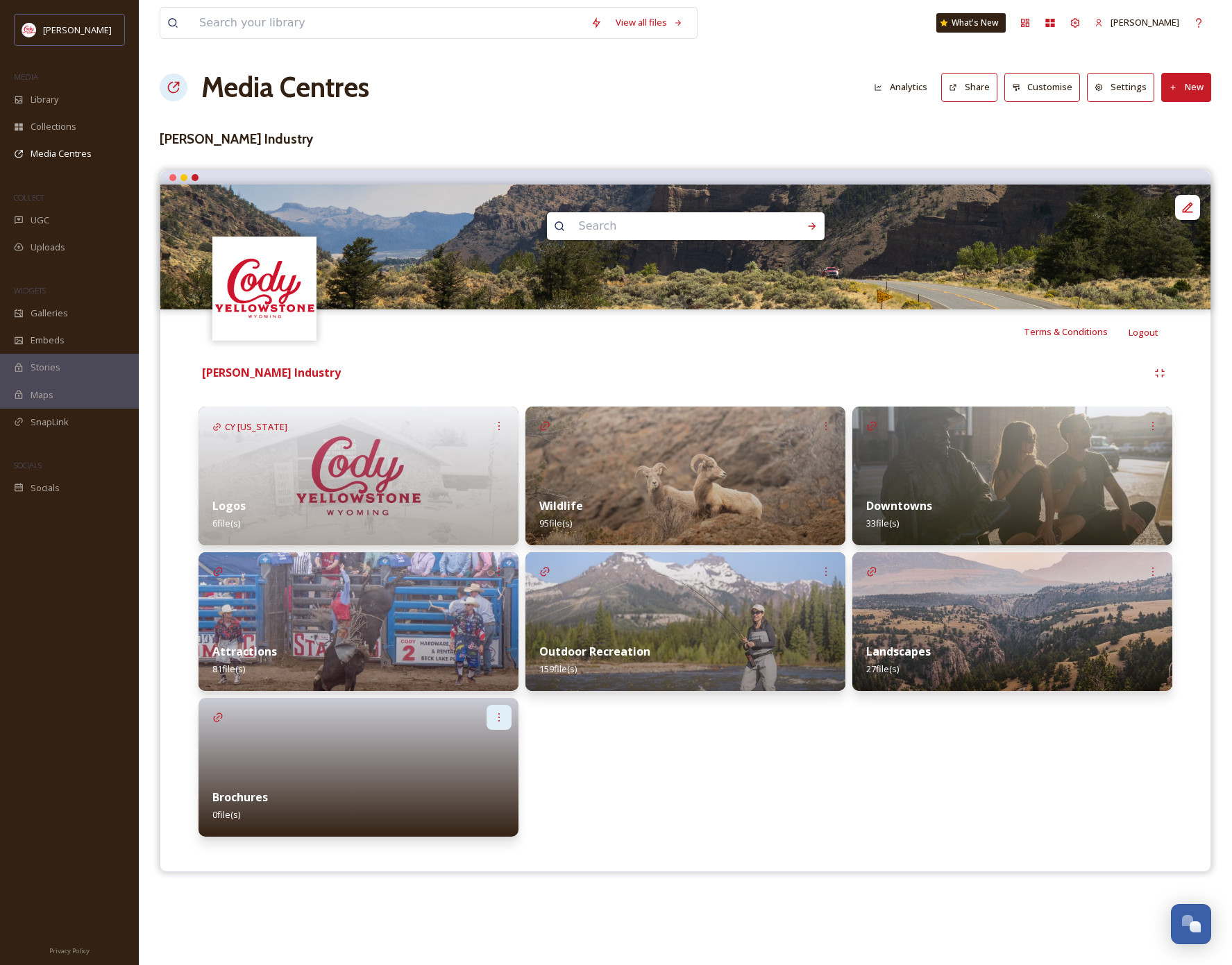
click at [499, 717] on icon at bounding box center [498, 717] width 1 height 9
click at [677, 780] on div "Wildlife 95 file(s) Outdoor Recreation 159 file(s)" at bounding box center [685, 621] width 320 height 430
click at [49, 124] on span "Collections" at bounding box center [54, 127] width 46 height 13
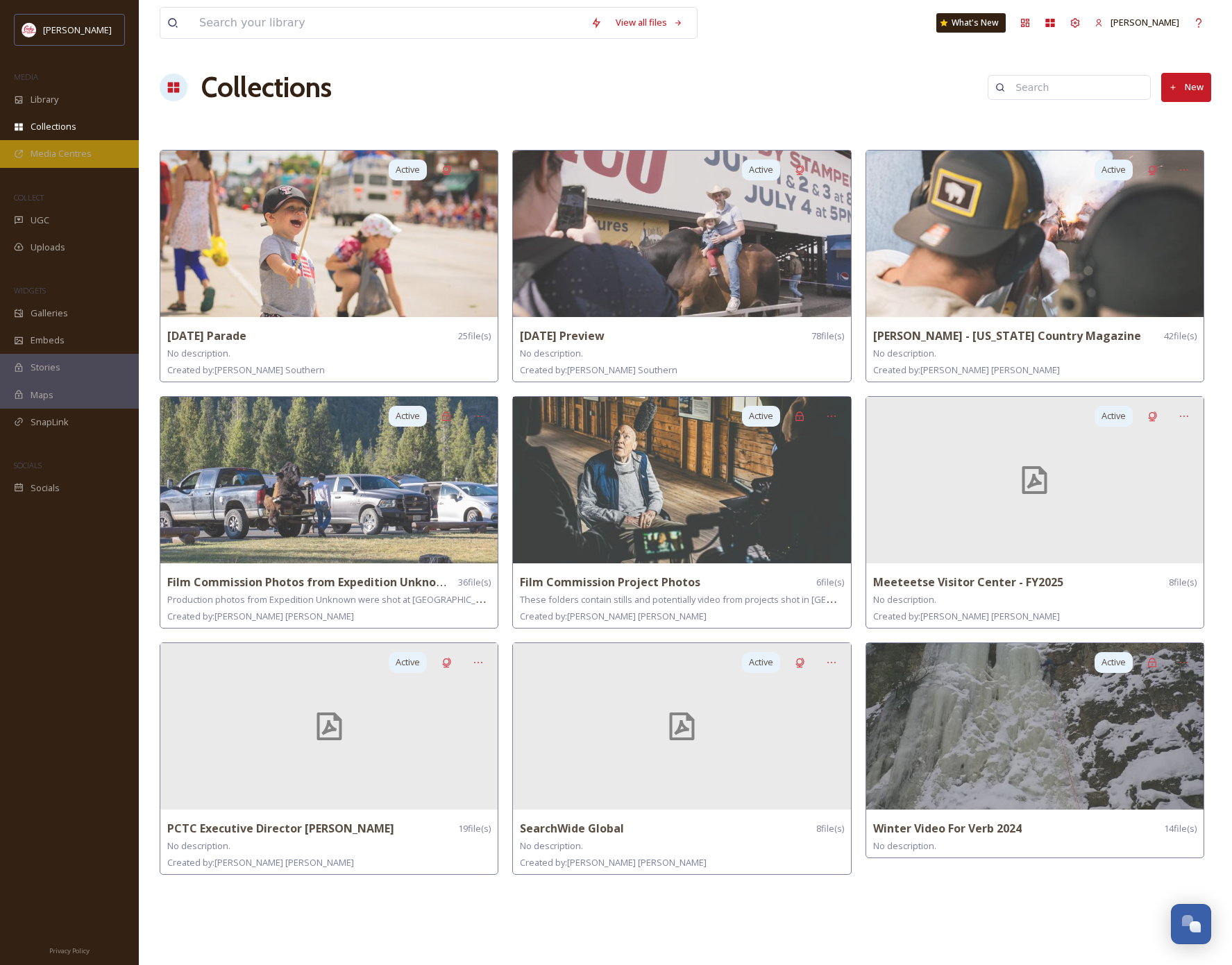
click at [74, 160] on div "Media Centres" at bounding box center [69, 154] width 139 height 27
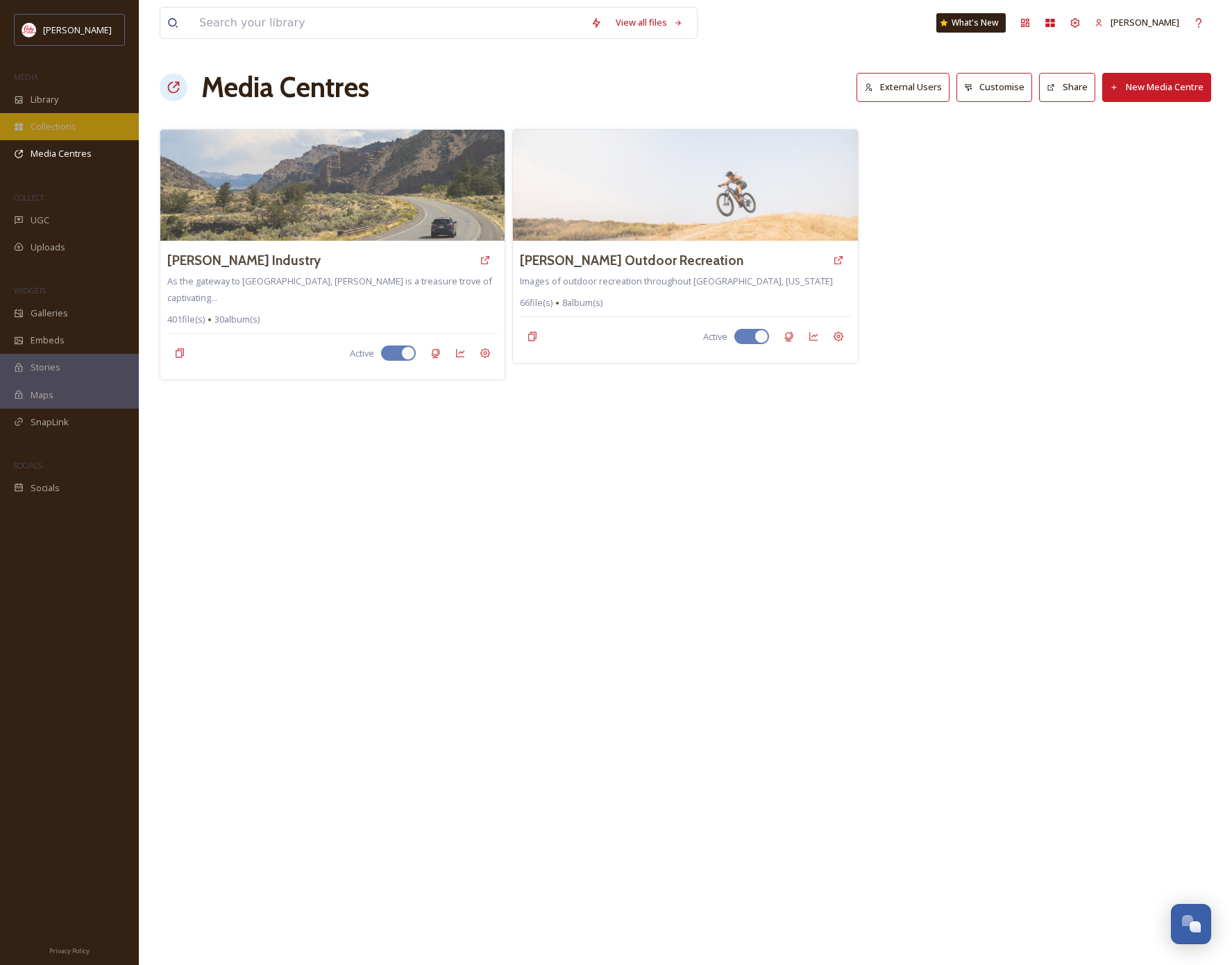
click at [73, 126] on span "Collections" at bounding box center [54, 127] width 46 height 13
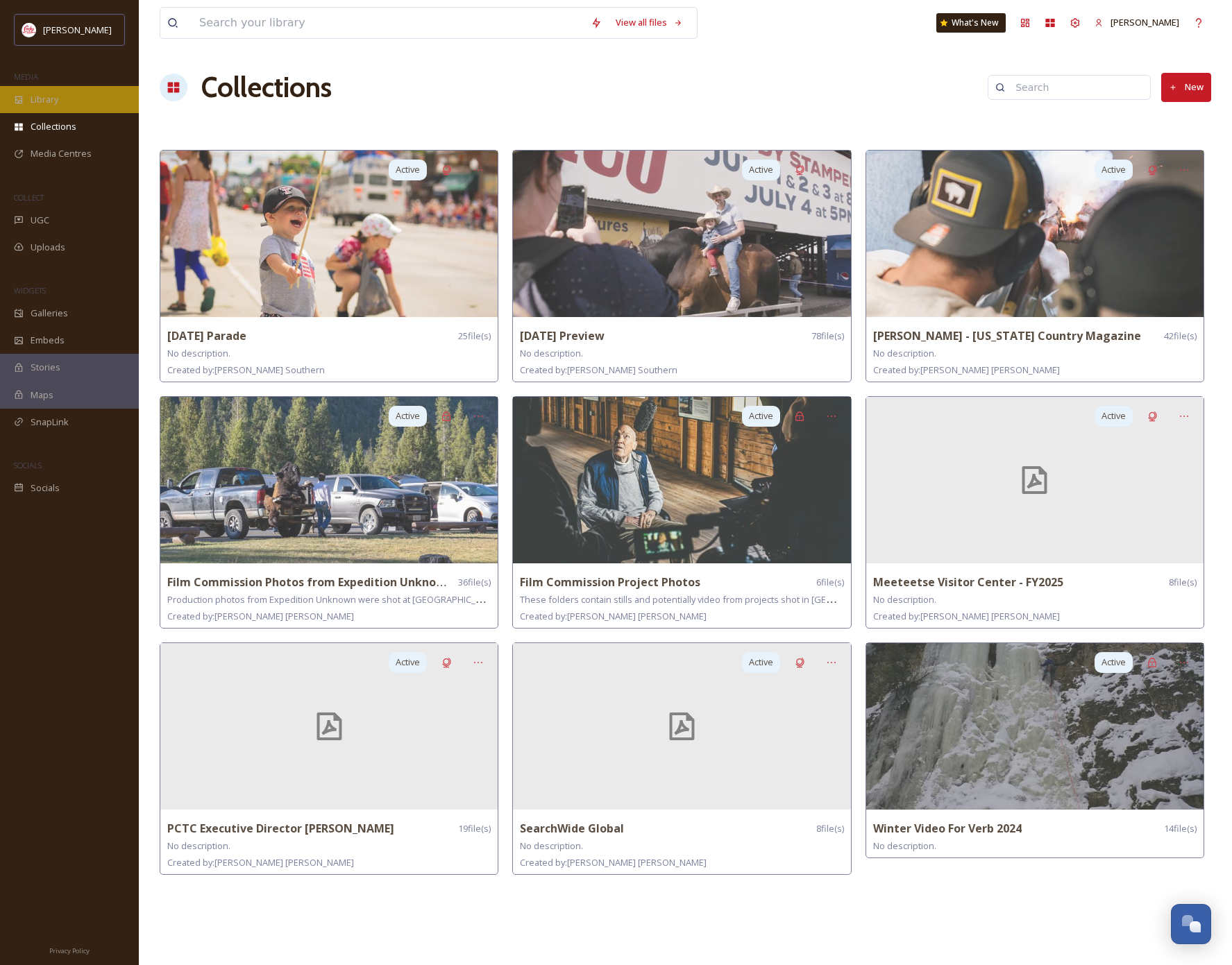
click at [51, 103] on span "Library" at bounding box center [44, 100] width 28 height 13
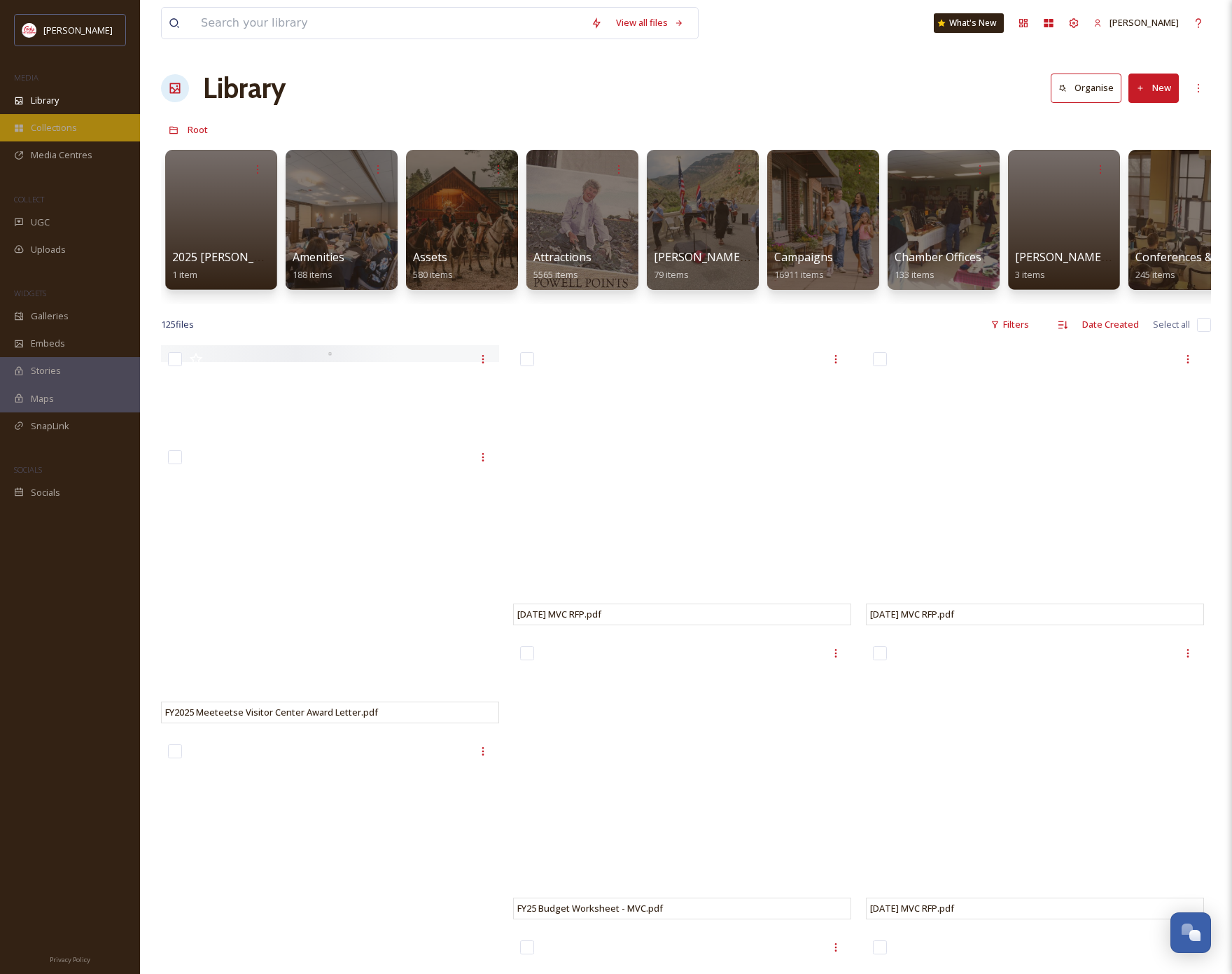
click at [47, 122] on span "Collections" at bounding box center [54, 128] width 47 height 14
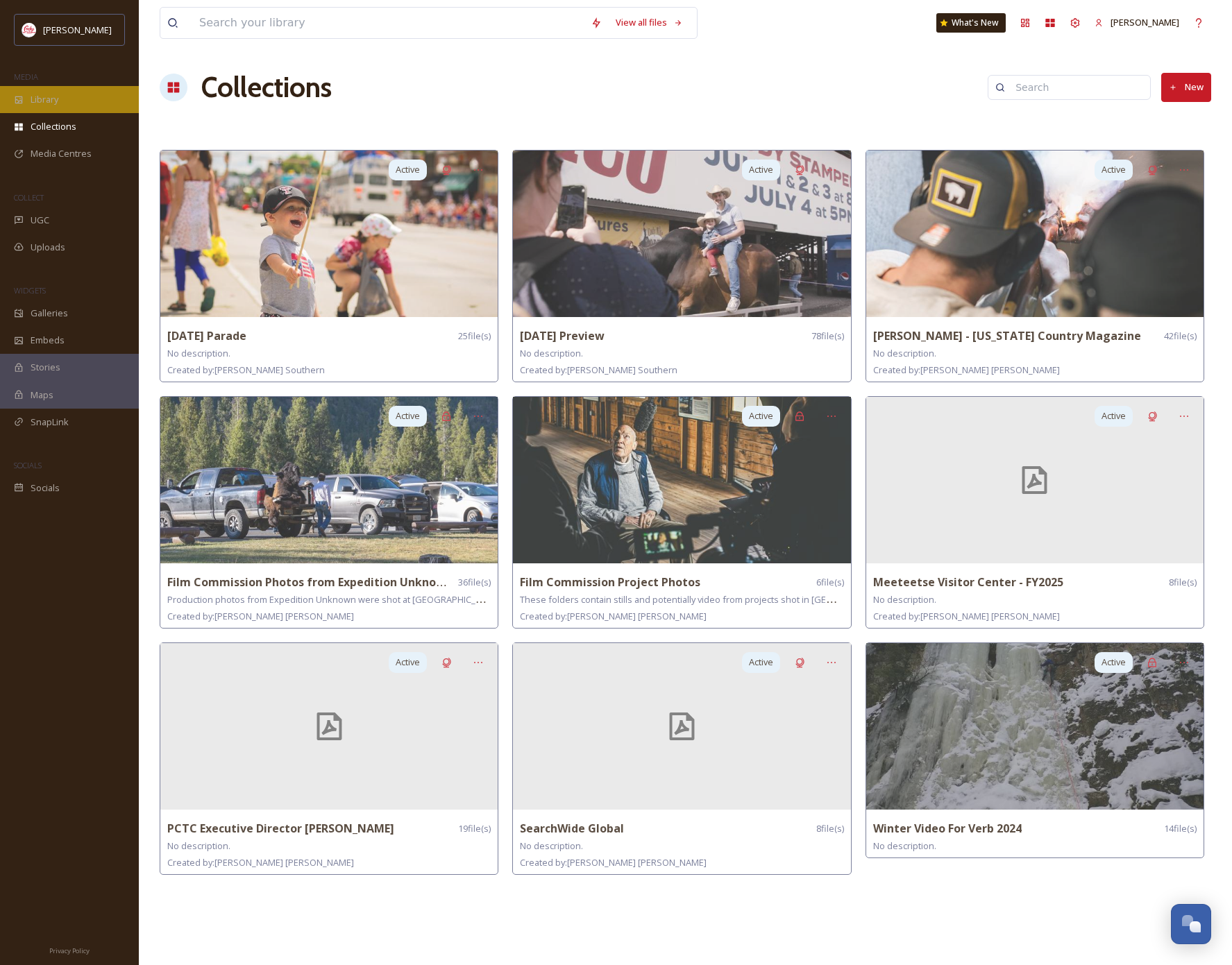
click at [56, 93] on span "Library" at bounding box center [44, 100] width 28 height 13
